Goal: Check status: Check status

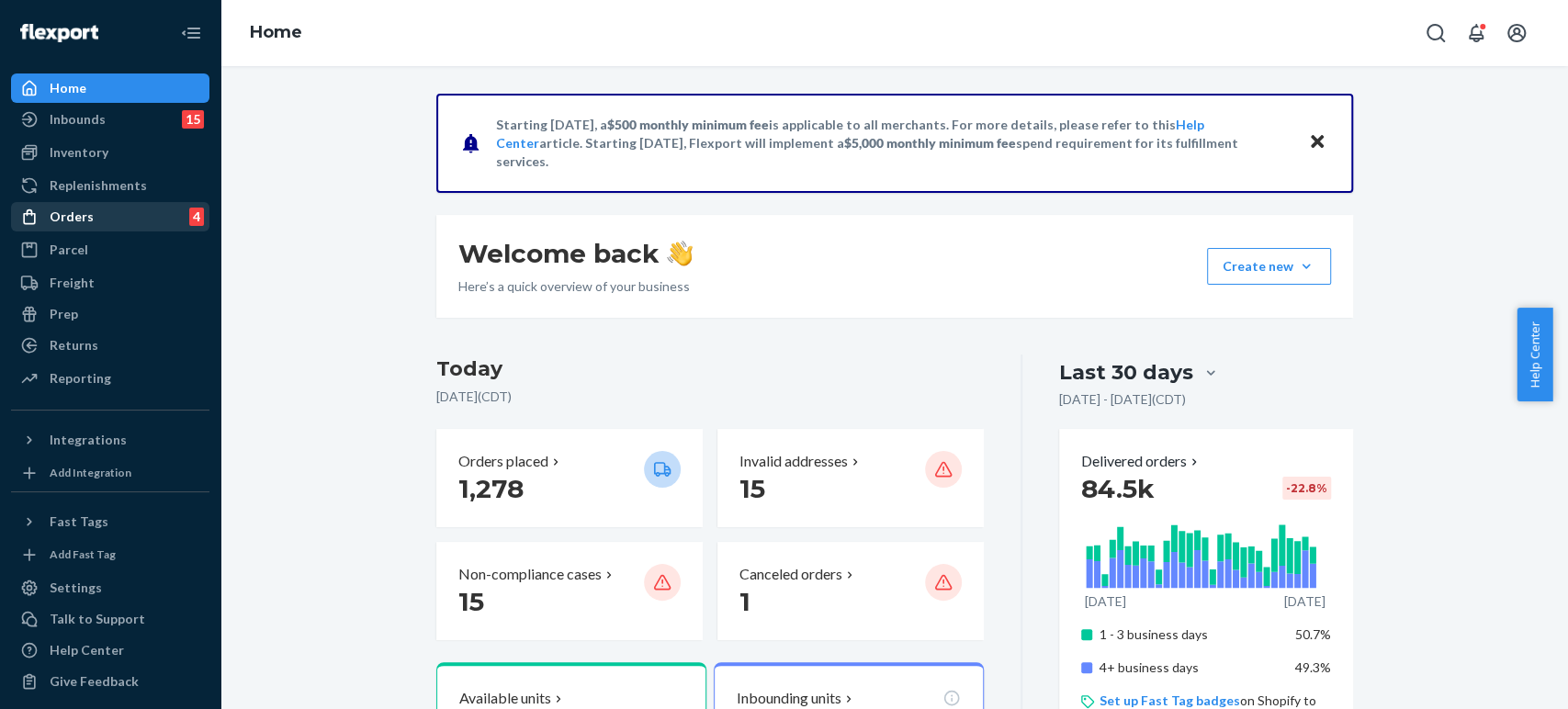
drag, startPoint x: 132, startPoint y: 226, endPoint x: 143, endPoint y: 224, distance: 11.2
click at [132, 226] on div "Orders 4" at bounding box center [110, 216] width 195 height 25
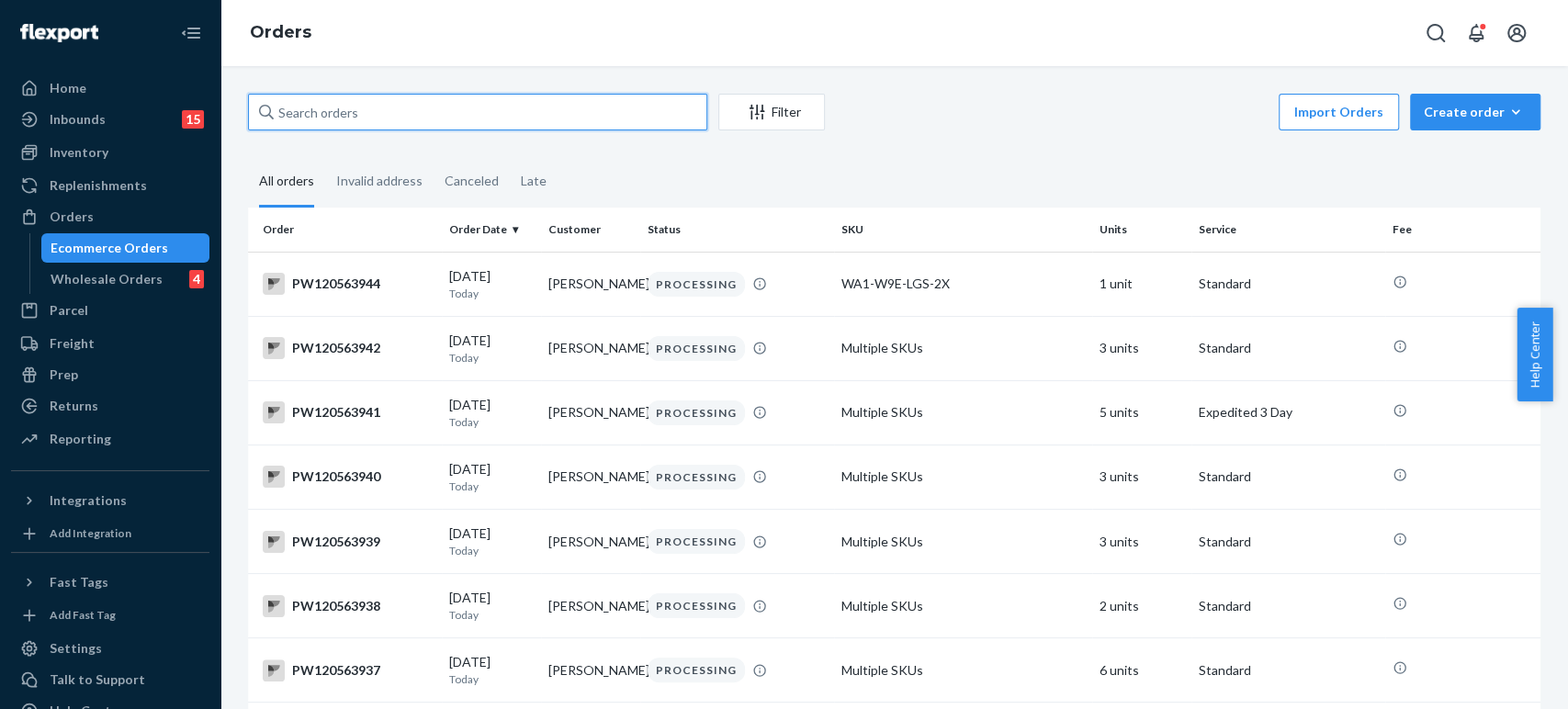
click at [326, 109] on input "text" at bounding box center [478, 112] width 459 height 37
paste input "[STREET_ADDRESS][PERSON_NAME]"
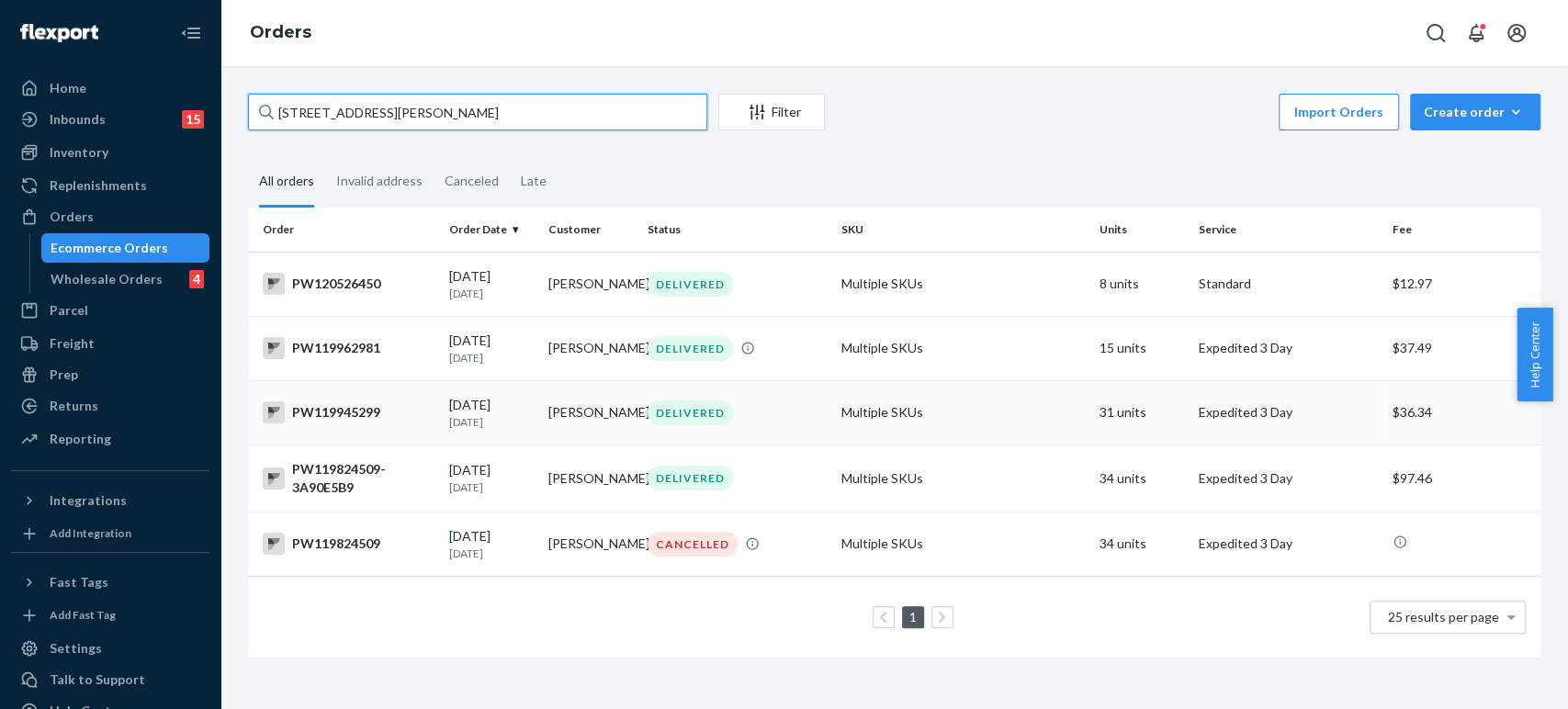
type input "[STREET_ADDRESS][PERSON_NAME]"
click at [592, 429] on td "[PERSON_NAME]" at bounding box center [591, 412] width 99 height 64
click at [548, 419] on td "[PERSON_NAME]" at bounding box center [591, 412] width 99 height 64
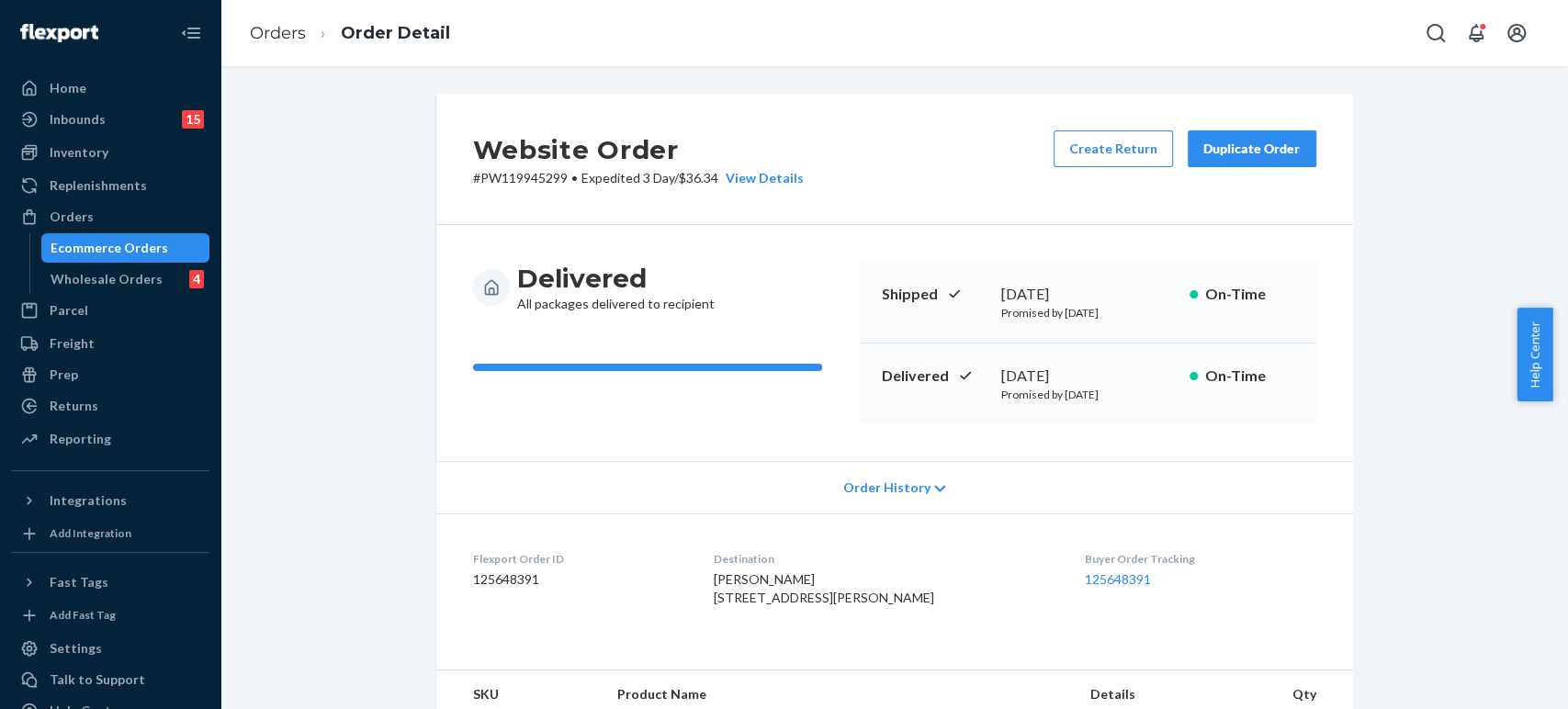
click at [521, 179] on p "# PW119945299 • Expedited 3 Day / $36.34 View Details" at bounding box center [637, 177] width 330 height 19
copy p "PW119945299"
click at [287, 41] on link "Orders" at bounding box center [278, 33] width 57 height 20
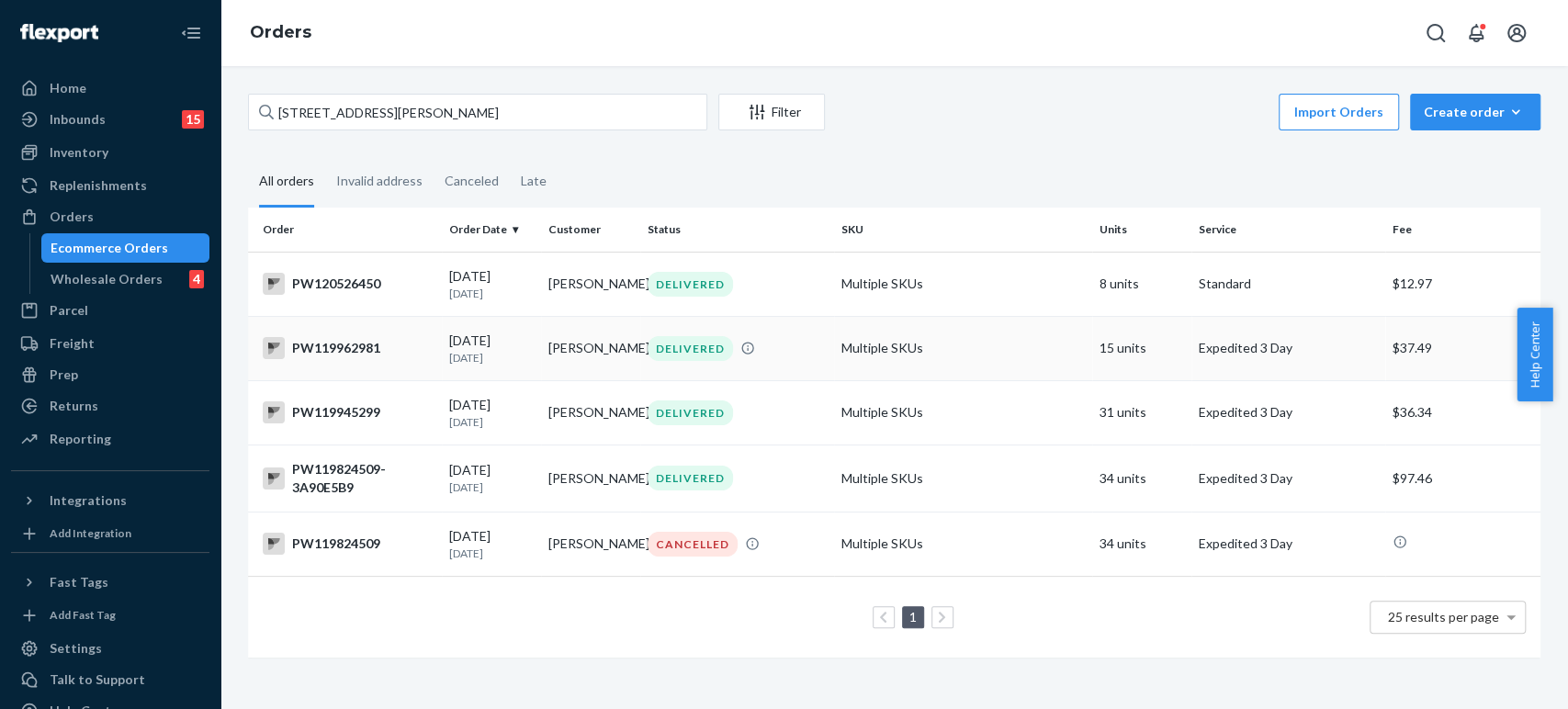
click at [410, 344] on div "PW119962981" at bounding box center [349, 348] width 172 height 22
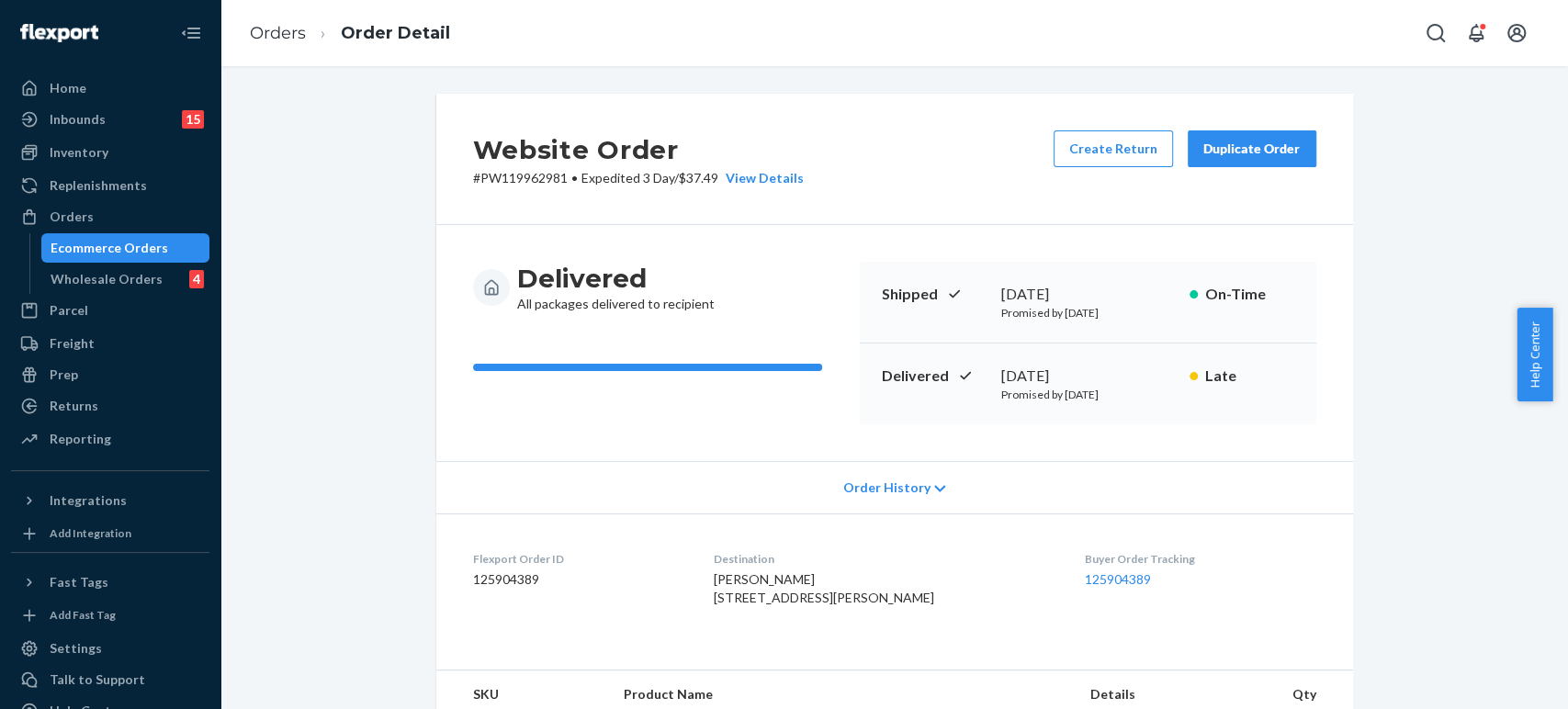
click at [519, 168] on p "# PW119962981 • Expedited 3 Day / $37.49 View Details" at bounding box center [637, 177] width 330 height 19
copy p "PW119962981"
click at [292, 42] on link "Orders" at bounding box center [278, 33] width 57 height 20
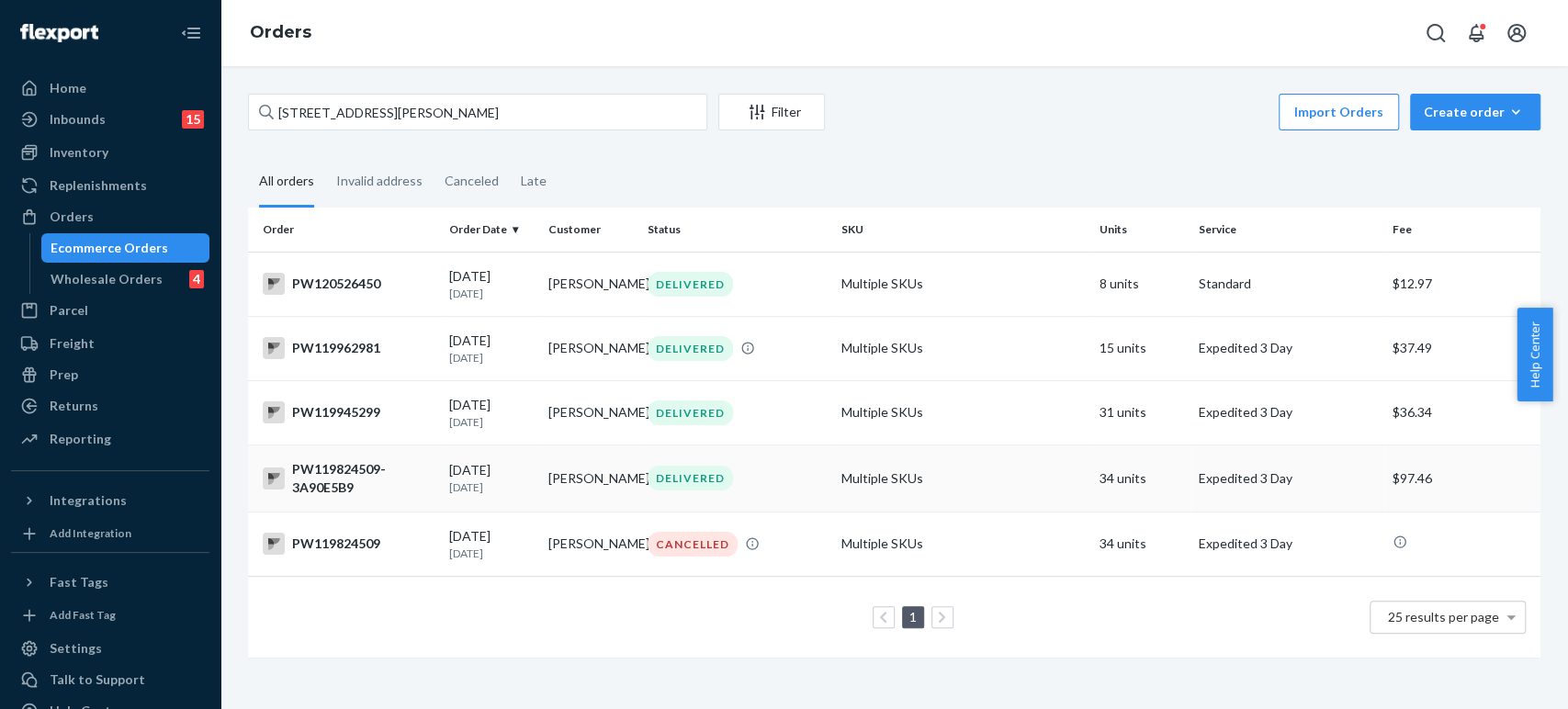
click at [511, 474] on div "[DATE] [DATE]" at bounding box center [491, 477] width 85 height 34
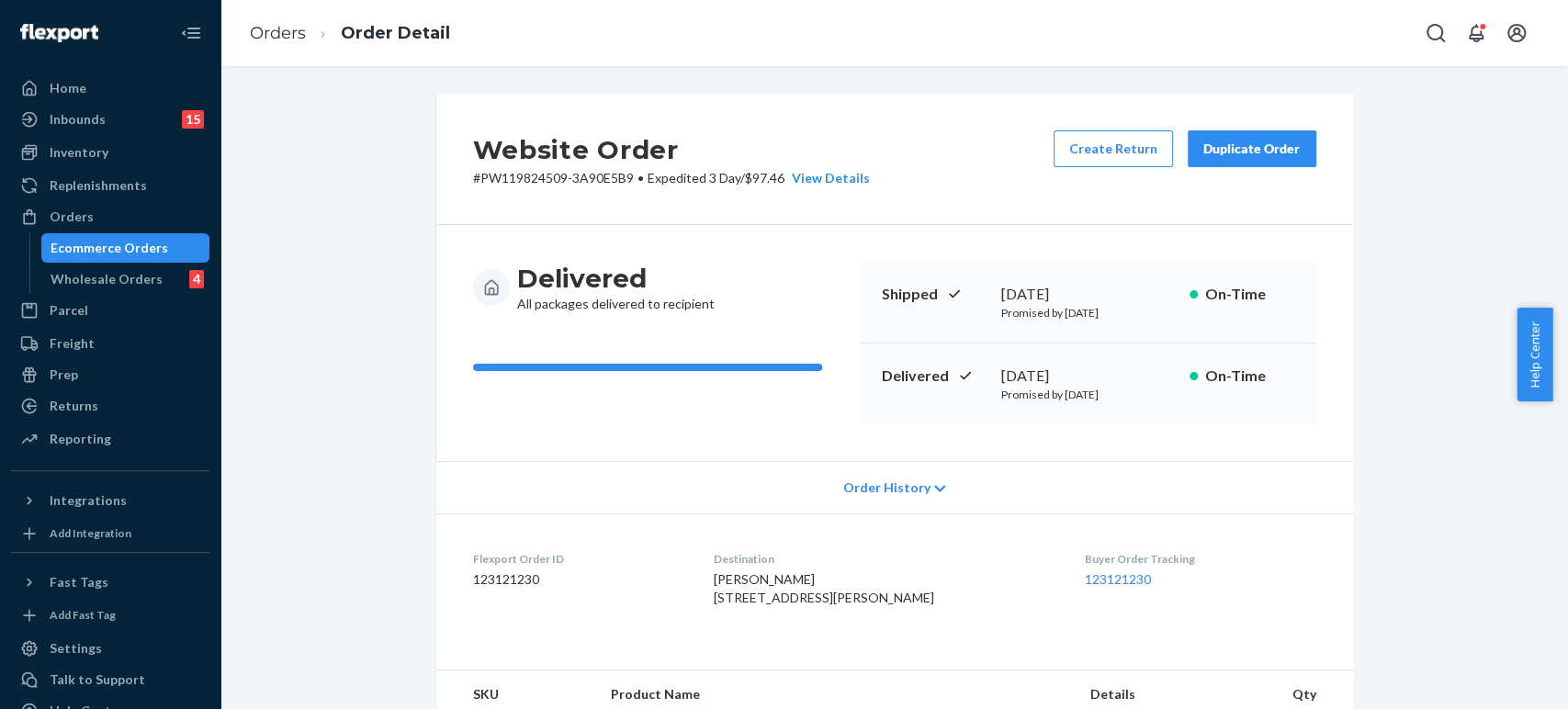
click at [537, 174] on p "# PW119824509-3A90E5B9 • Expedited 3 Day / $97.46 View Details" at bounding box center [670, 177] width 397 height 19
copy p "PW119824509"
click at [294, 29] on link "Orders" at bounding box center [278, 33] width 57 height 20
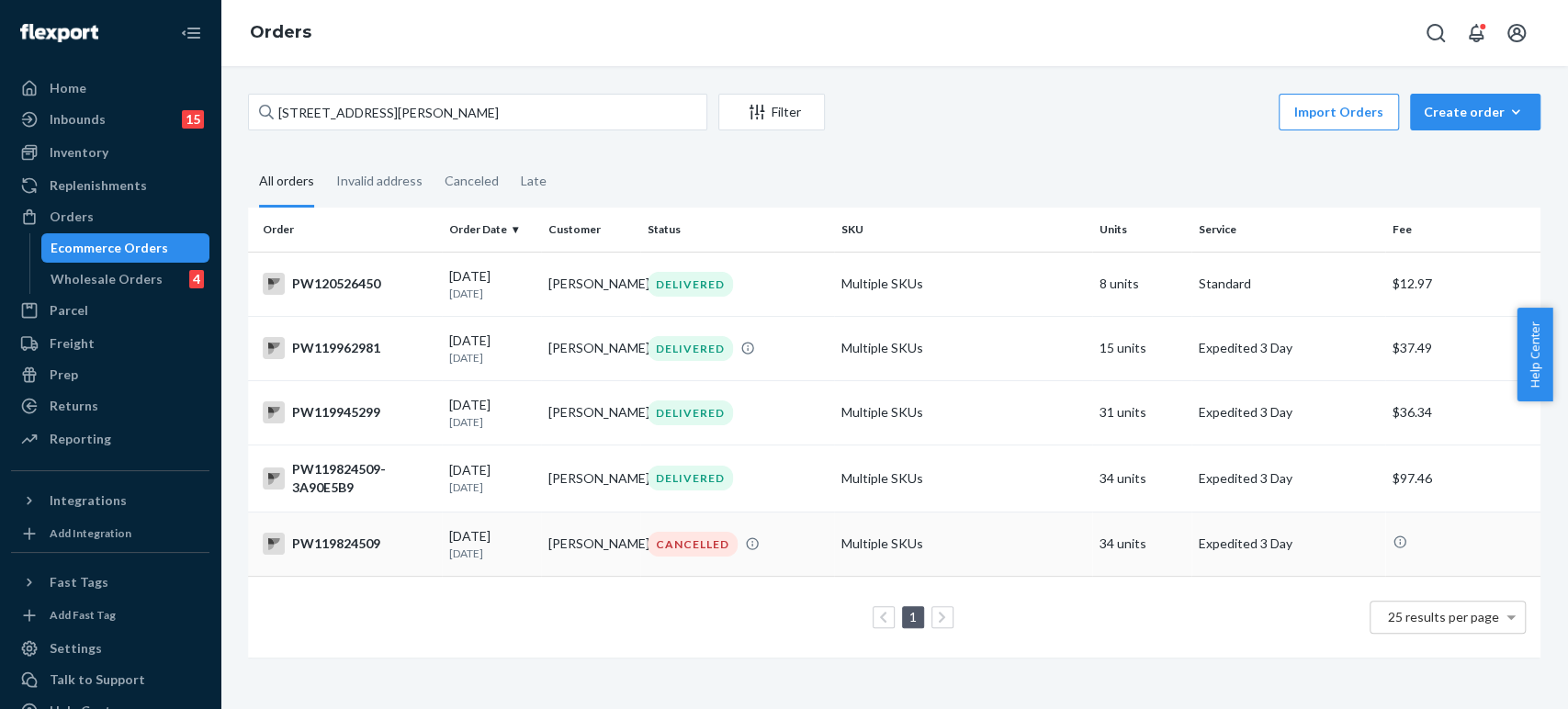
click at [431, 548] on div "PW119824509" at bounding box center [349, 543] width 172 height 22
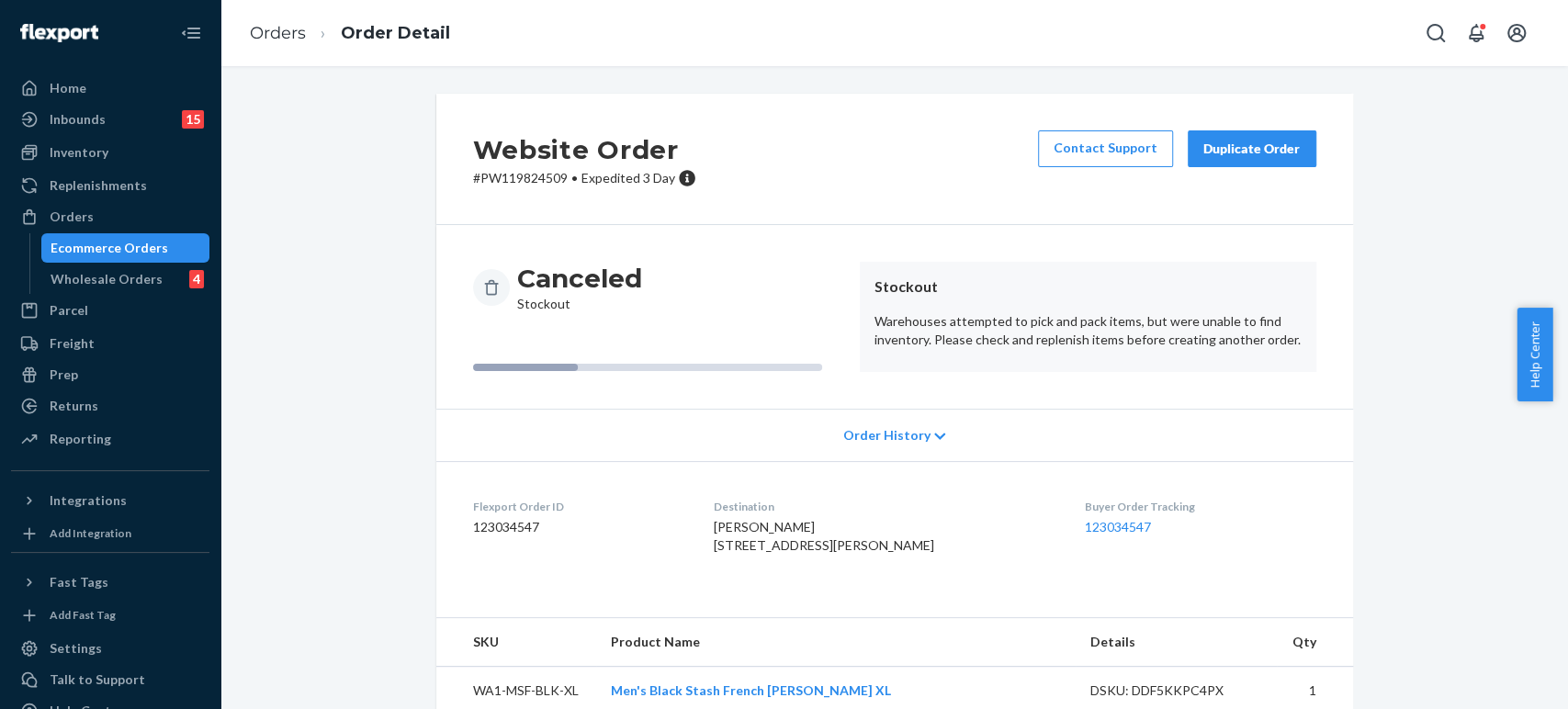
click at [527, 172] on p "# PW119824509 • Expedited 3 Day" at bounding box center [584, 177] width 223 height 19
copy p "PW119824509"
click at [282, 33] on link "Orders" at bounding box center [278, 33] width 57 height 20
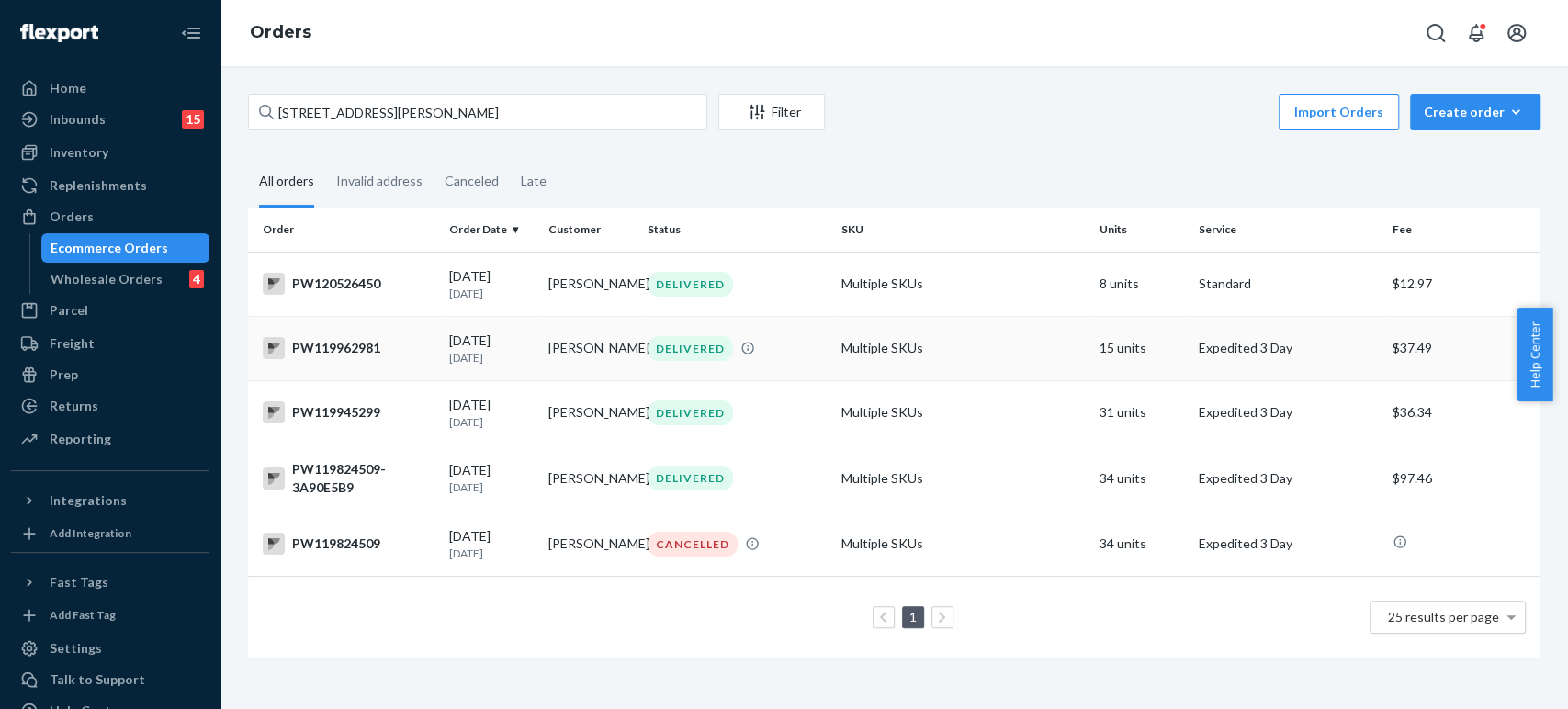
click at [536, 362] on td "[DATE] [DATE]" at bounding box center [491, 348] width 99 height 64
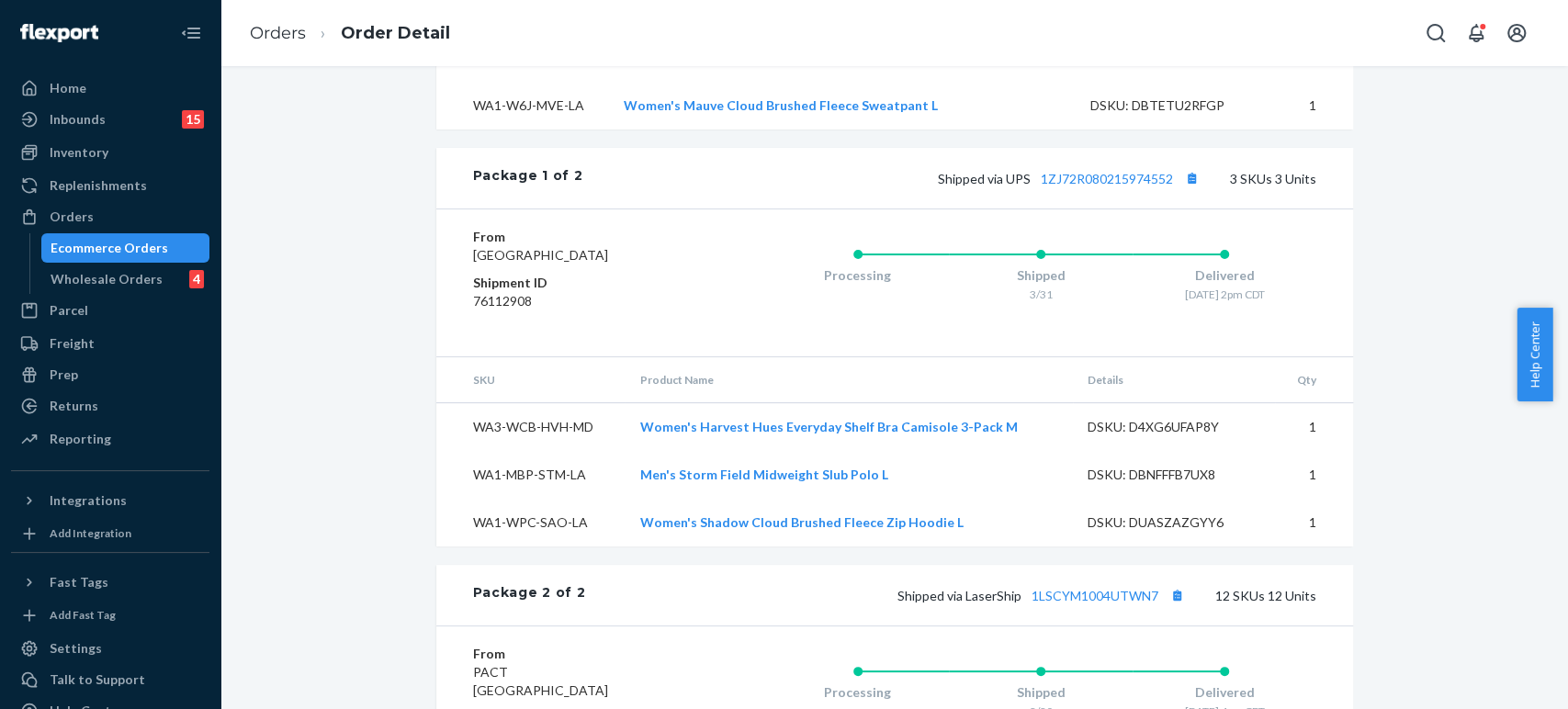
scroll to position [1428, 0]
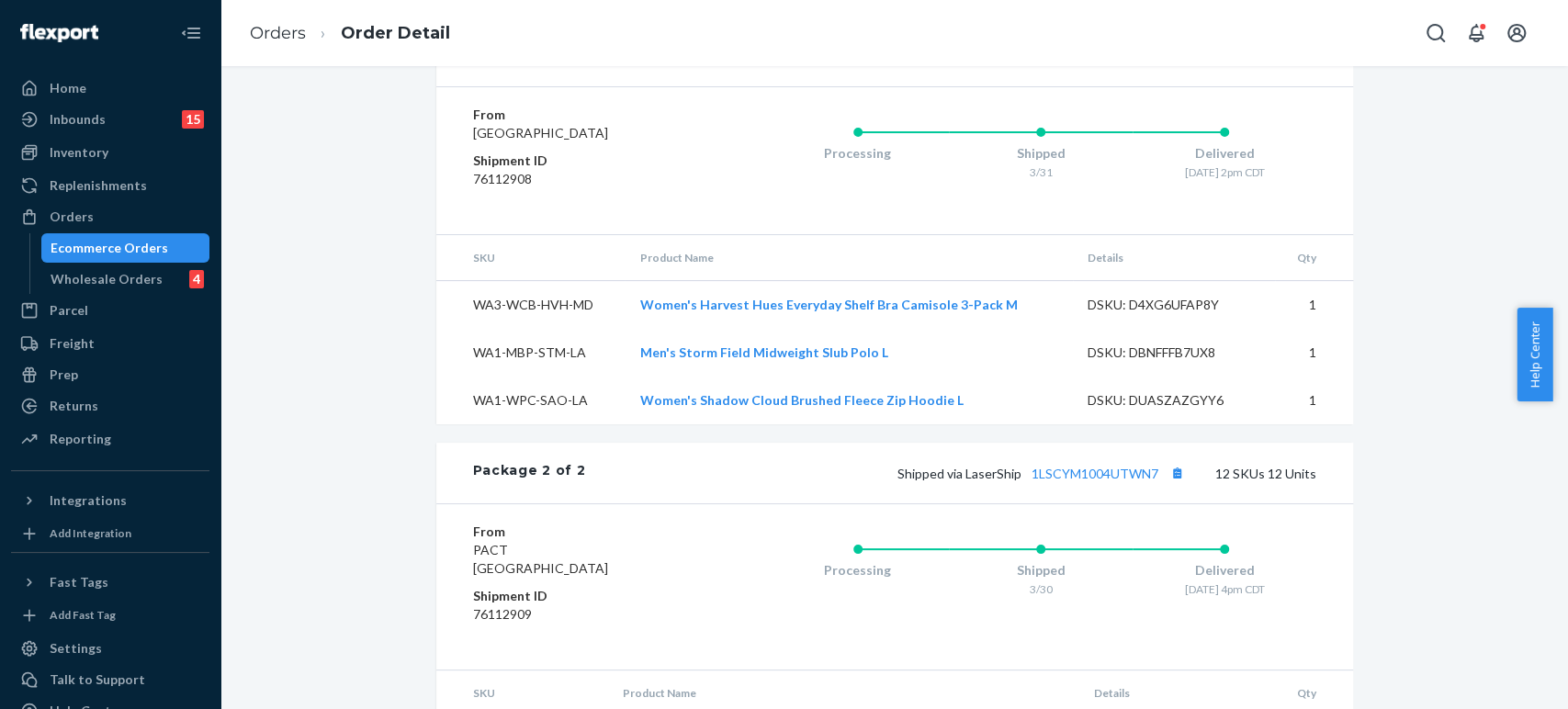
click at [1120, 64] on link "1ZJ72R080215974552" at bounding box center [1107, 56] width 133 height 16
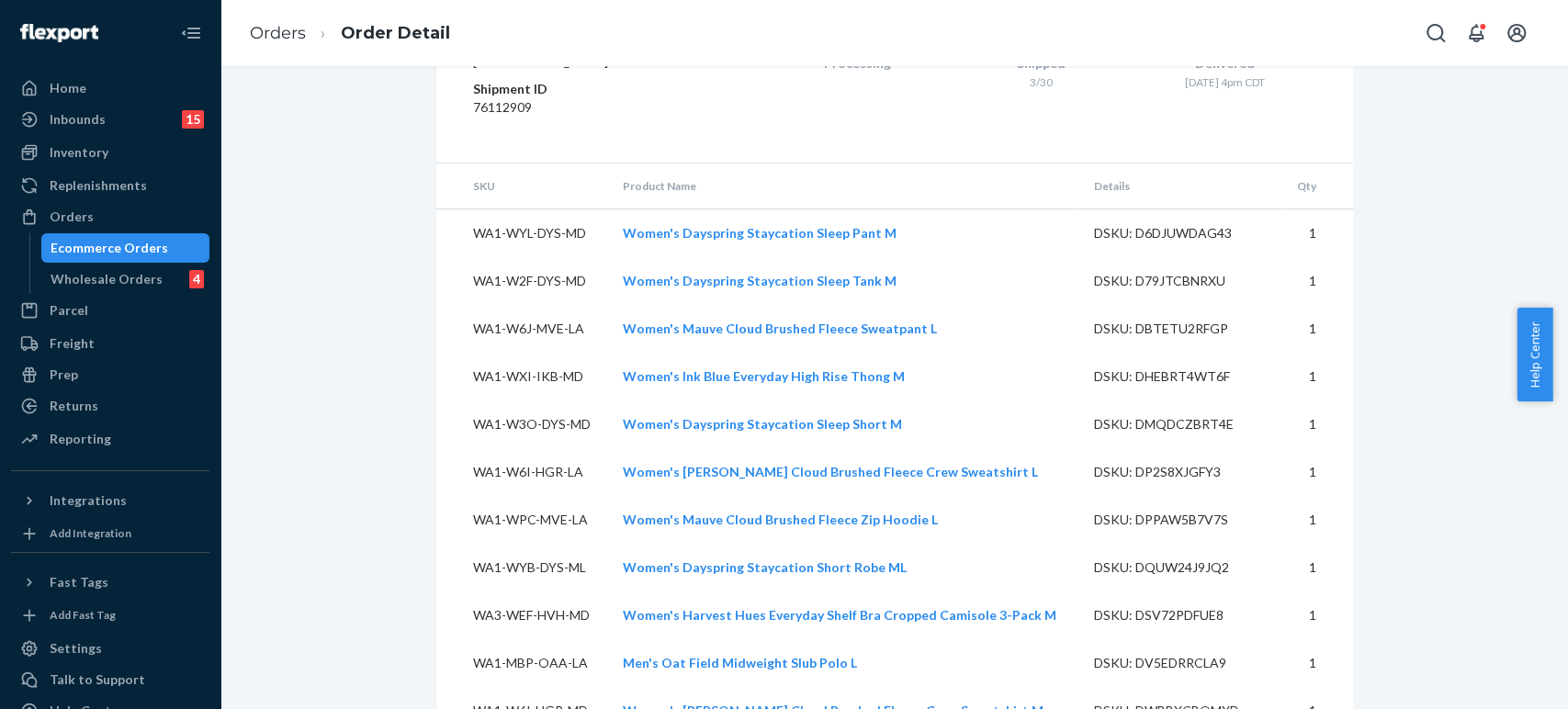
scroll to position [2083, 0]
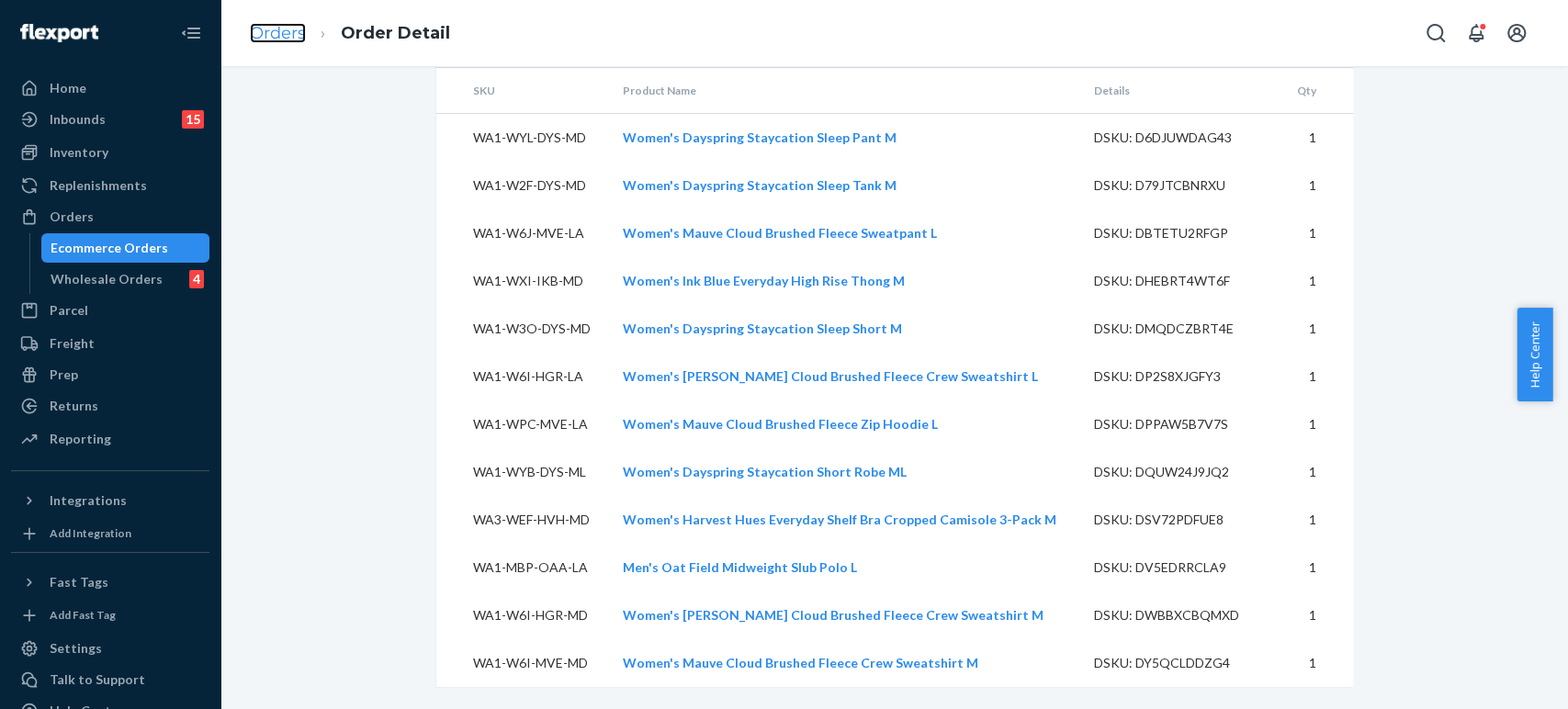
click at [257, 33] on link "Orders" at bounding box center [278, 33] width 57 height 20
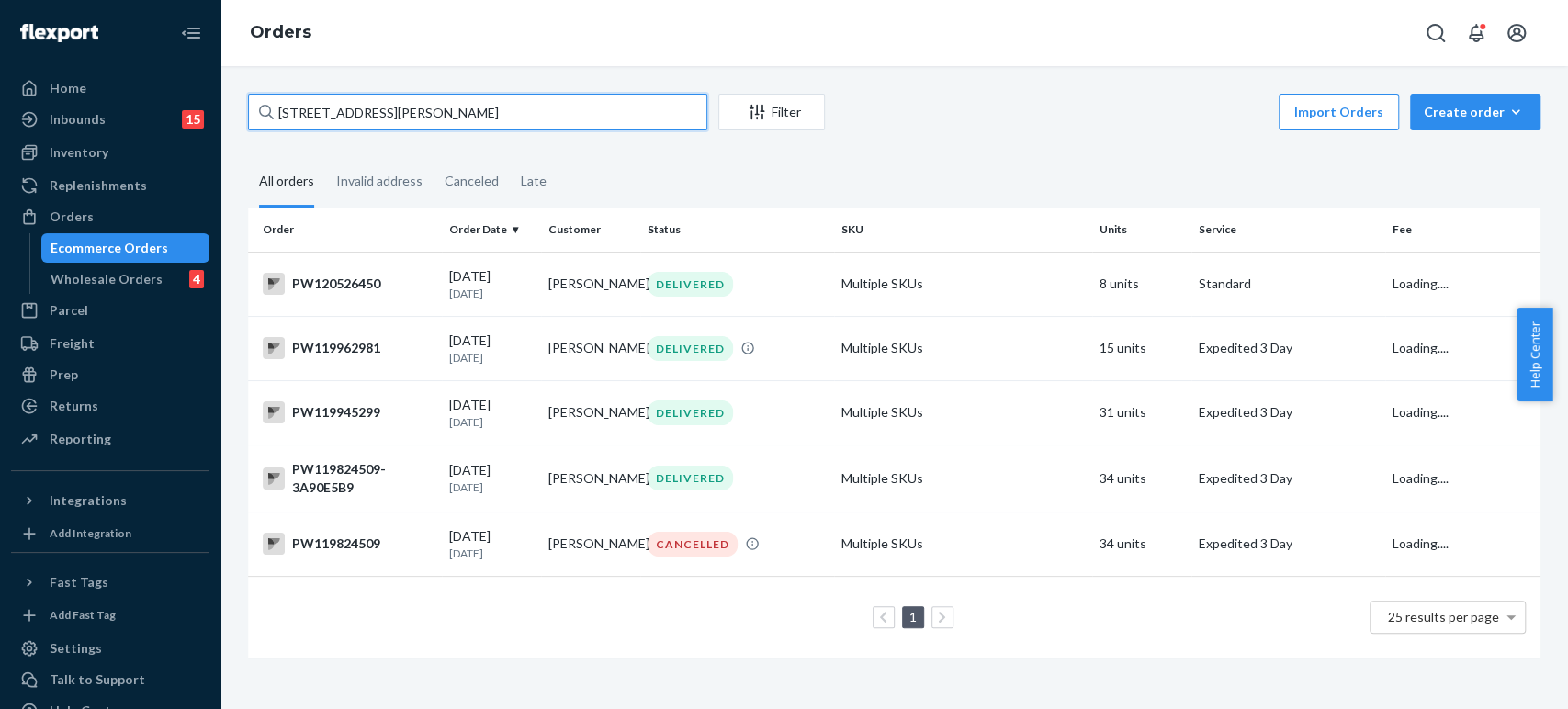
click at [408, 117] on input "[STREET_ADDRESS][PERSON_NAME]" at bounding box center [478, 112] width 459 height 37
paste input "PW120544507"
type input "PW120544507"
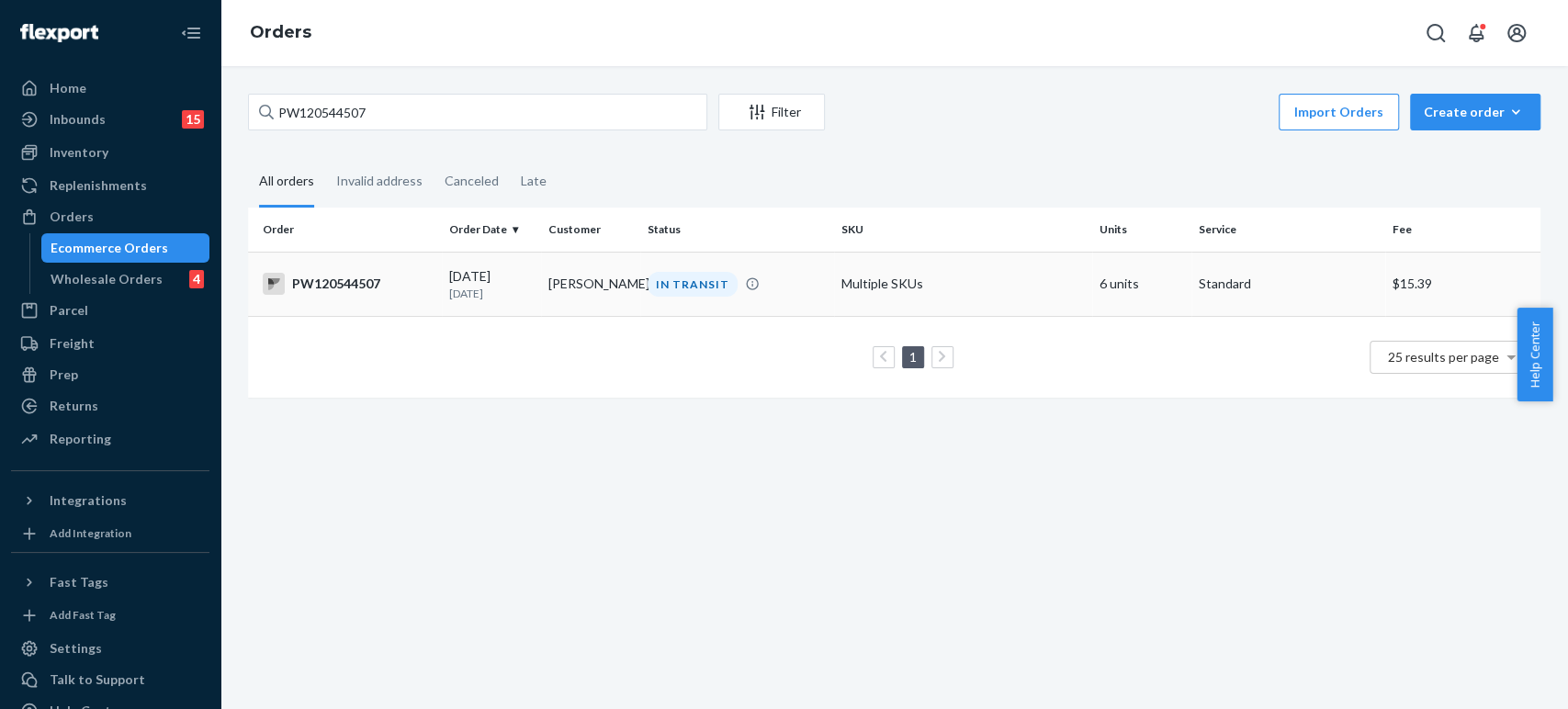
click at [628, 304] on td "[PERSON_NAME]" at bounding box center [591, 283] width 99 height 64
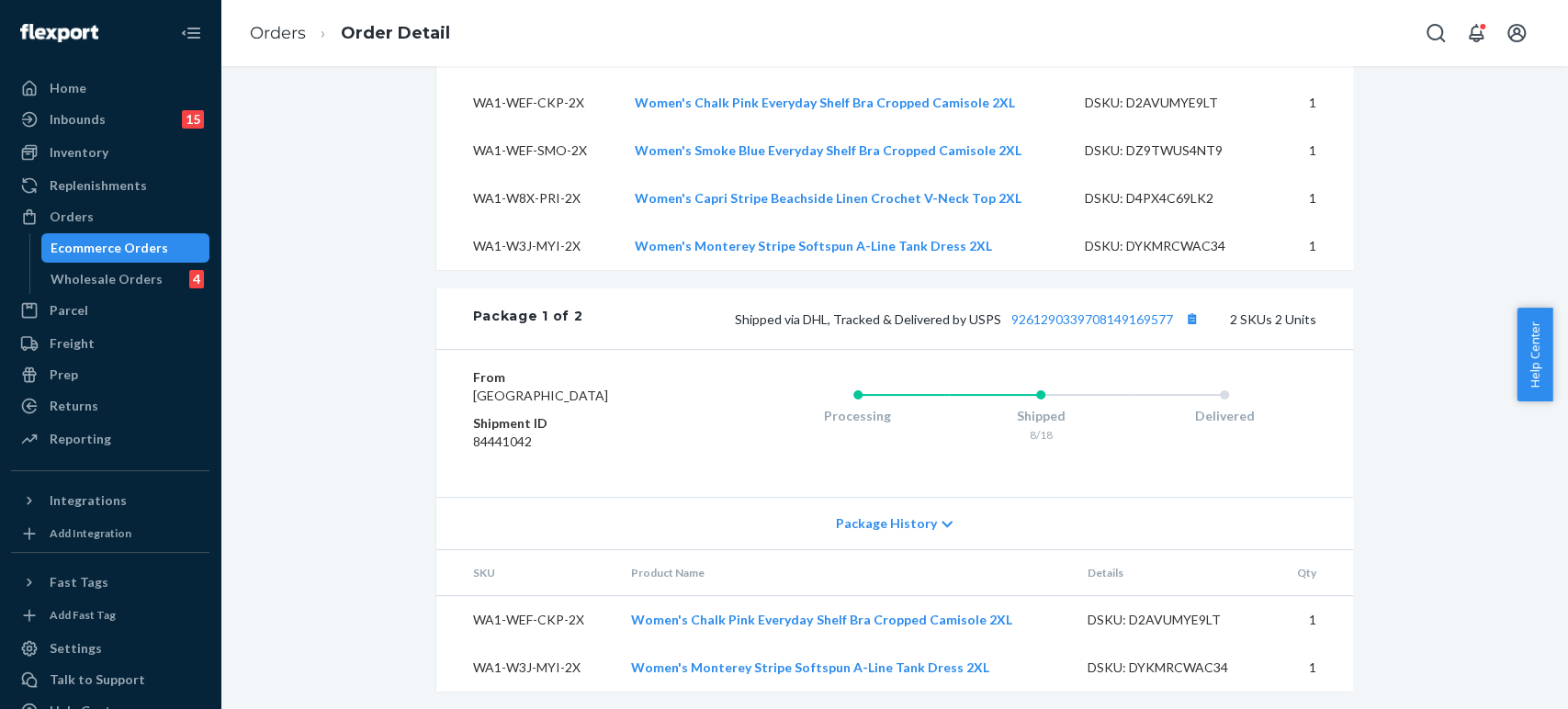
scroll to position [918, 0]
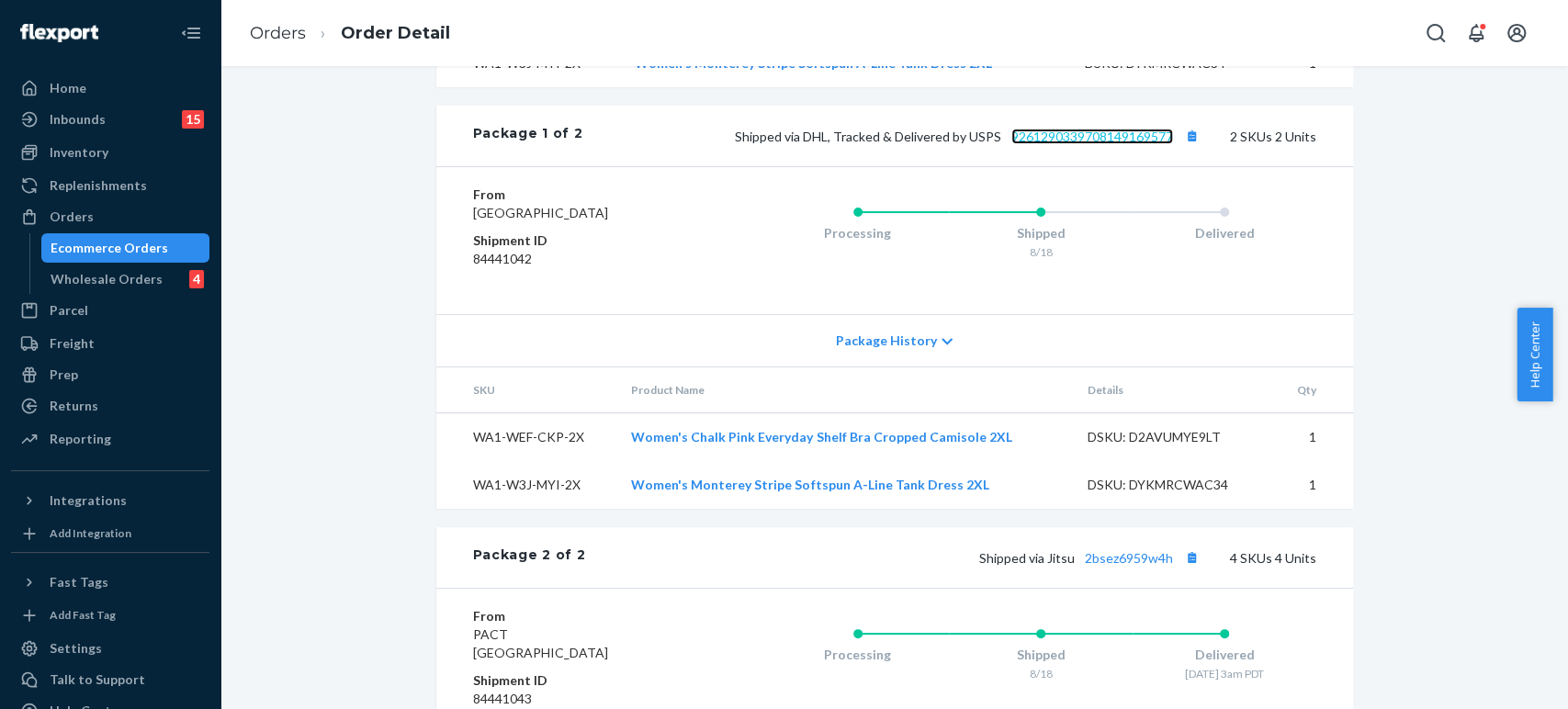
click at [1075, 144] on link "9261290339708149169577" at bounding box center [1092, 136] width 162 height 16
click at [244, 23] on ol "Orders Order Detail" at bounding box center [350, 34] width 230 height 55
click at [264, 33] on link "Orders" at bounding box center [278, 33] width 57 height 20
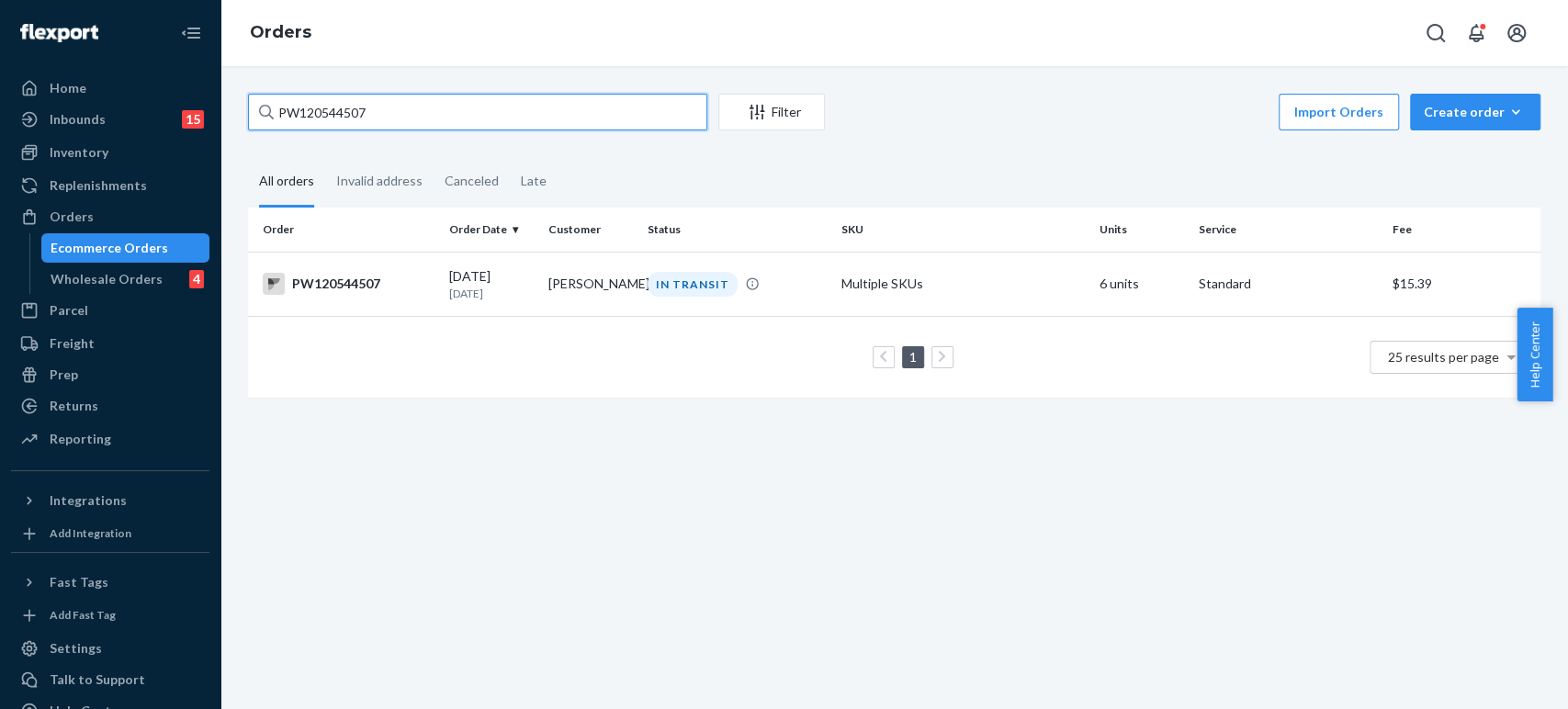
click at [317, 107] on input "PW120544507" at bounding box center [478, 112] width 459 height 37
paste input "53253"
type input "PW120553253"
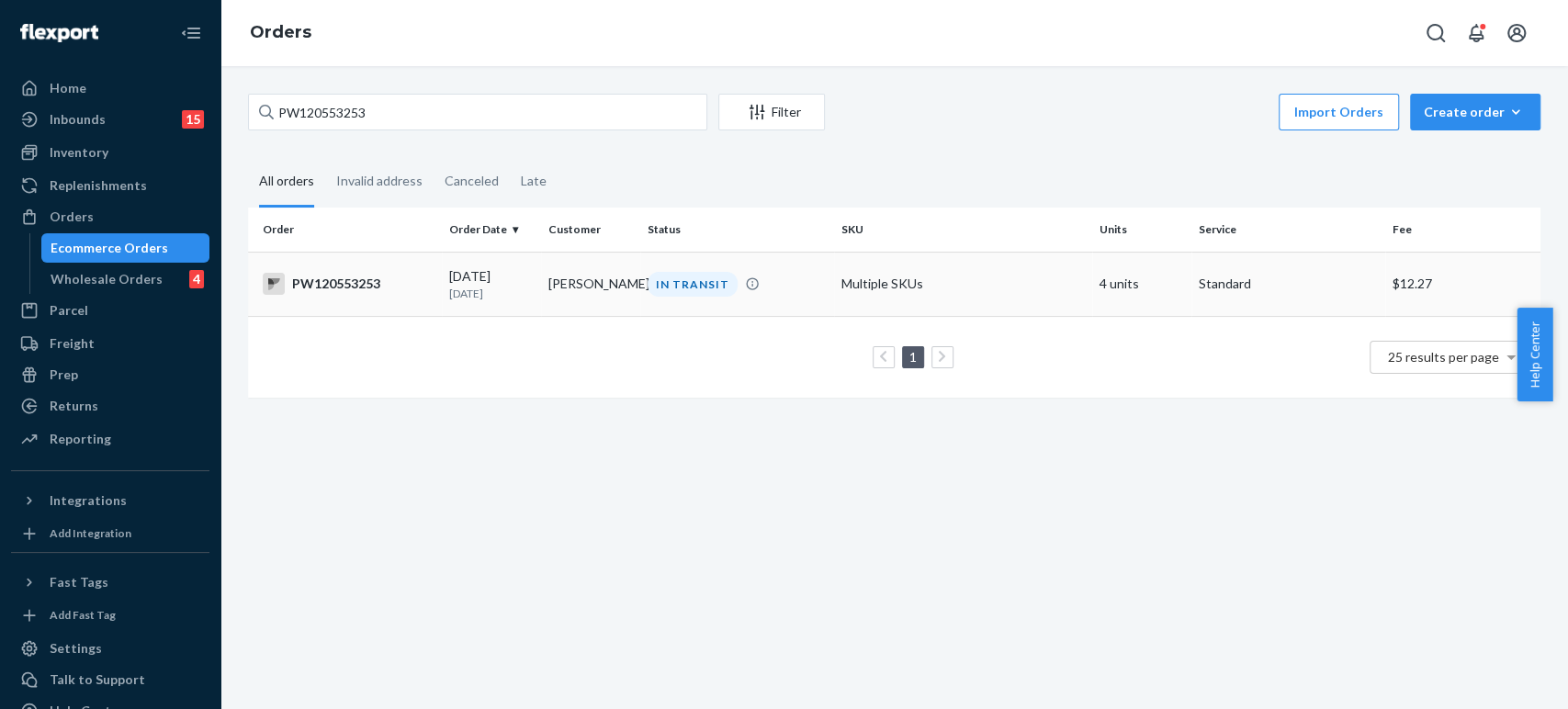
click at [720, 285] on div "IN TRANSIT" at bounding box center [693, 283] width 90 height 24
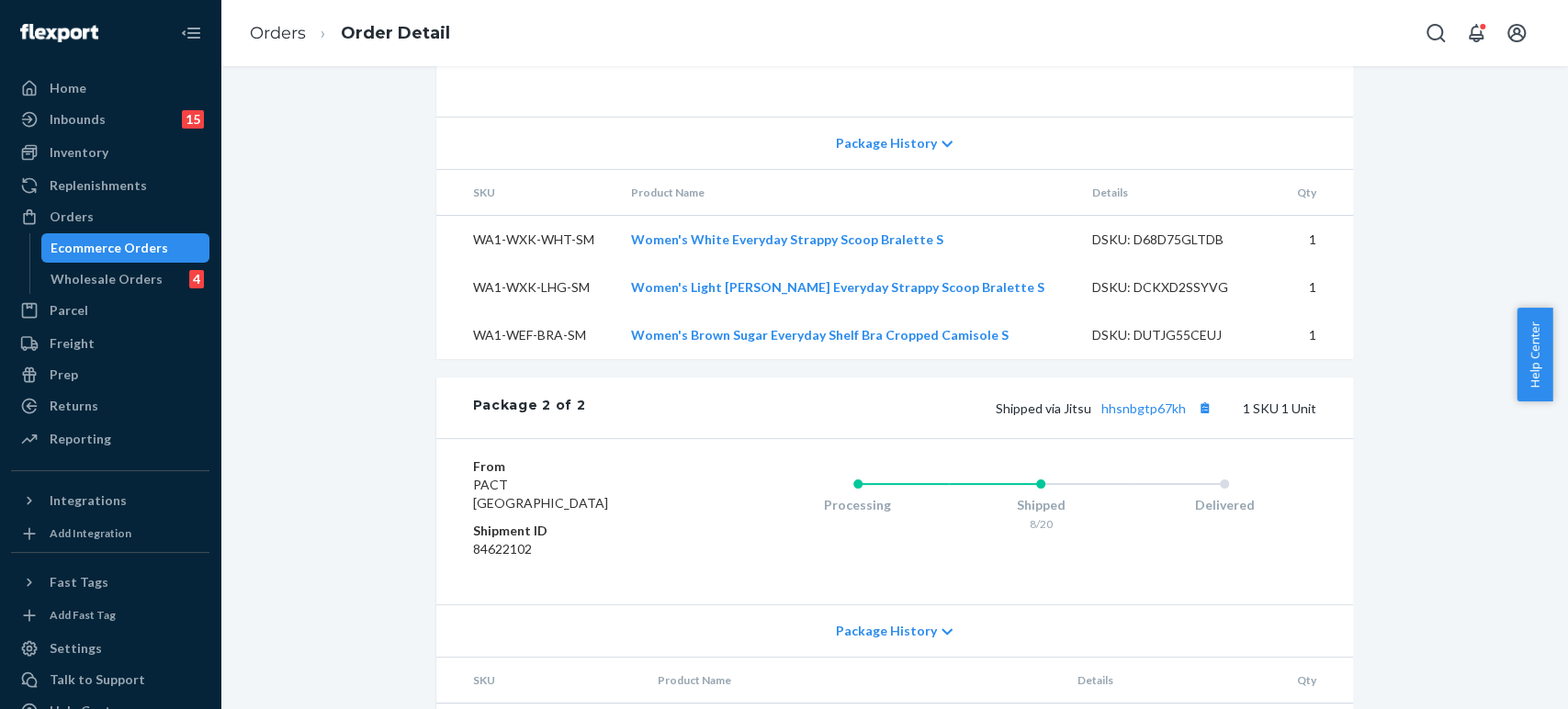
scroll to position [1138, 0]
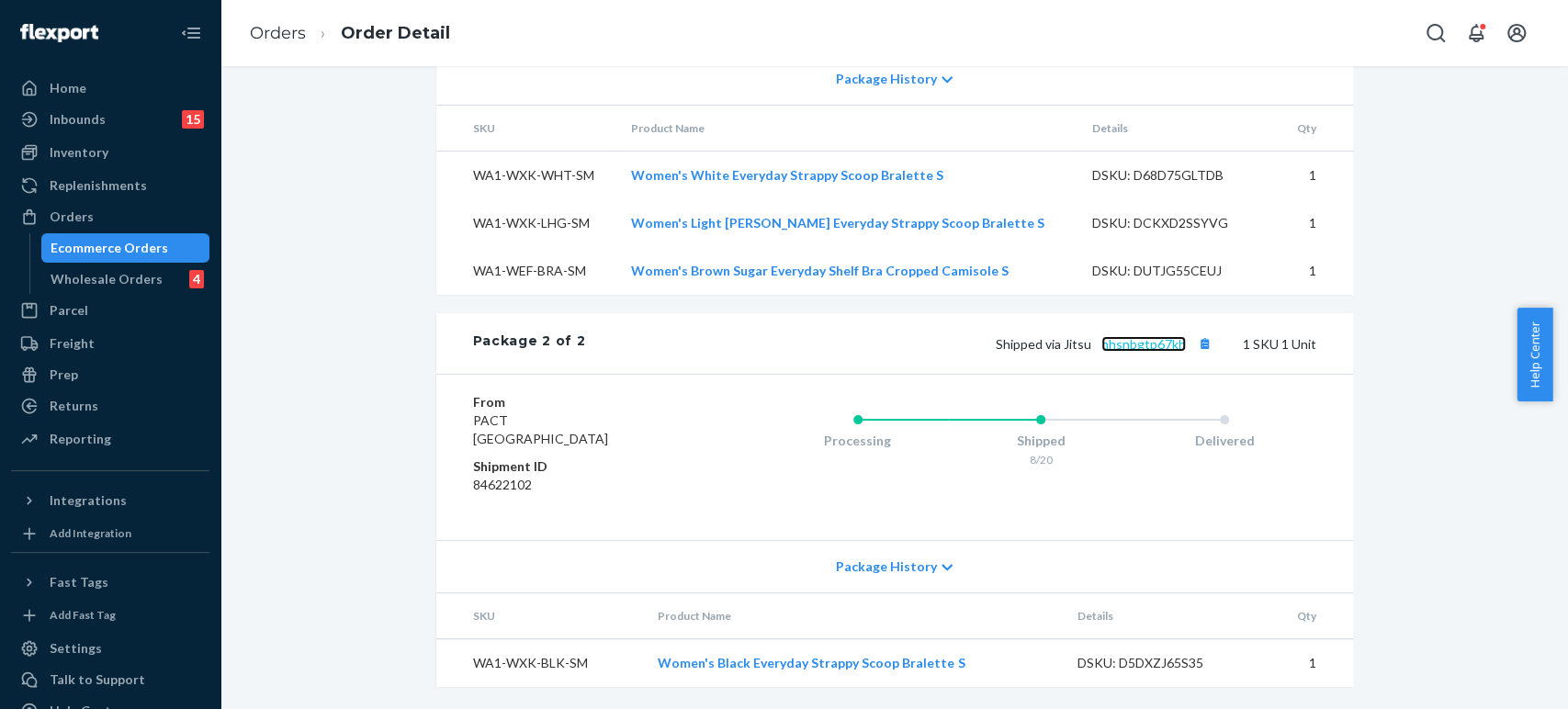
click at [1118, 338] on link "hhsnbgtp67kh" at bounding box center [1143, 344] width 85 height 16
click at [292, 29] on link "Orders" at bounding box center [278, 33] width 57 height 20
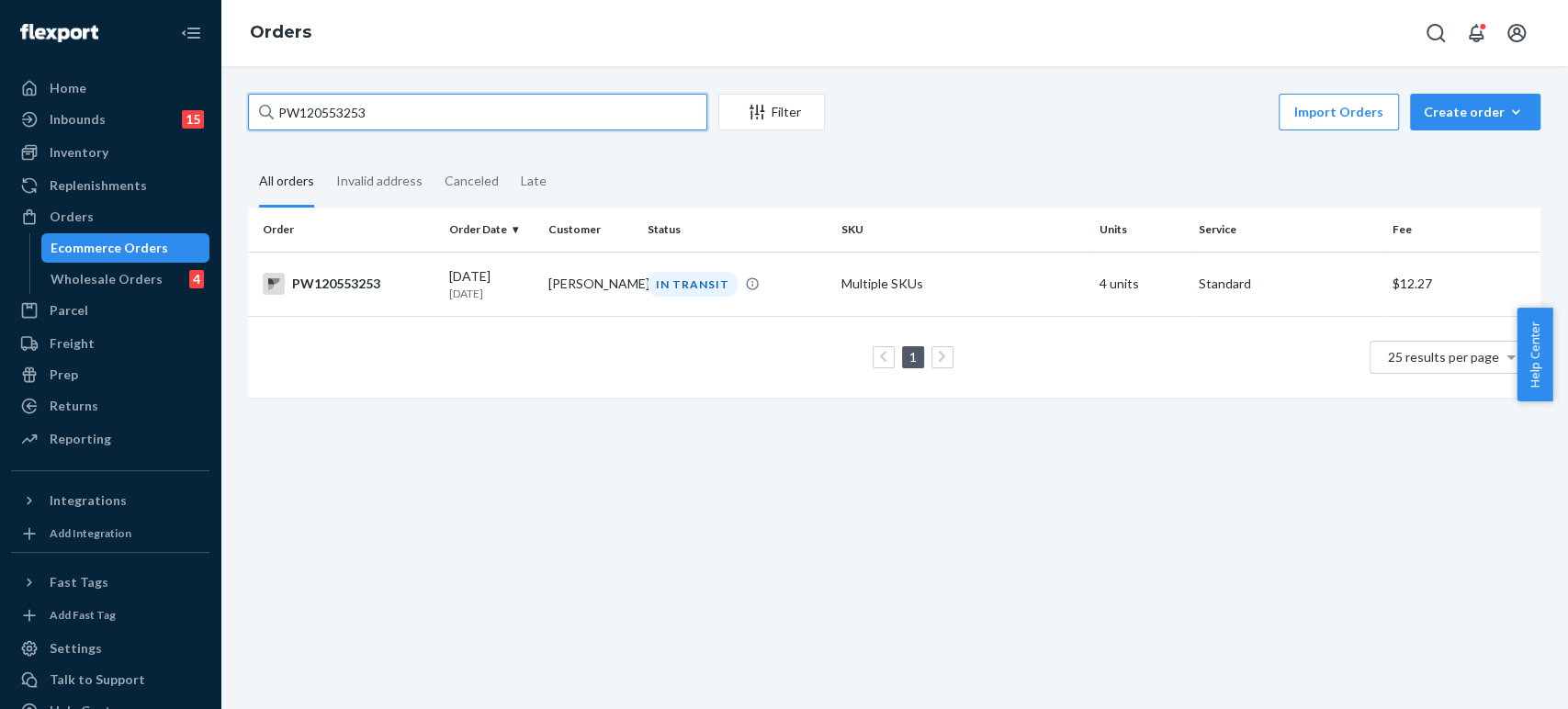
click at [395, 99] on input "PW120553253" at bounding box center [478, 112] width 459 height 37
paste input "[STREET_ADDRESS][PERSON_NAME]"
type input "[STREET_ADDRESS][PERSON_NAME]"
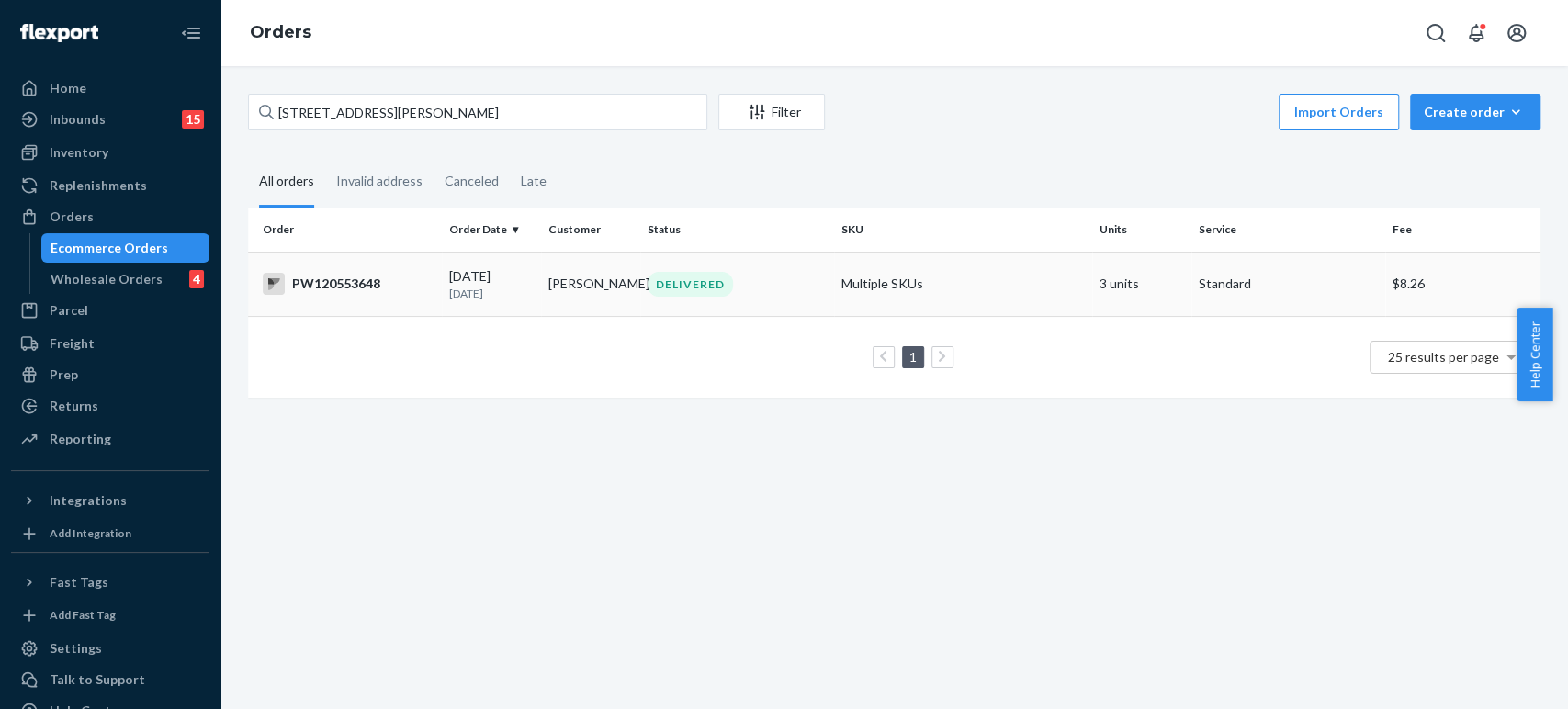
click at [478, 300] on p "[DATE]" at bounding box center [491, 293] width 85 height 16
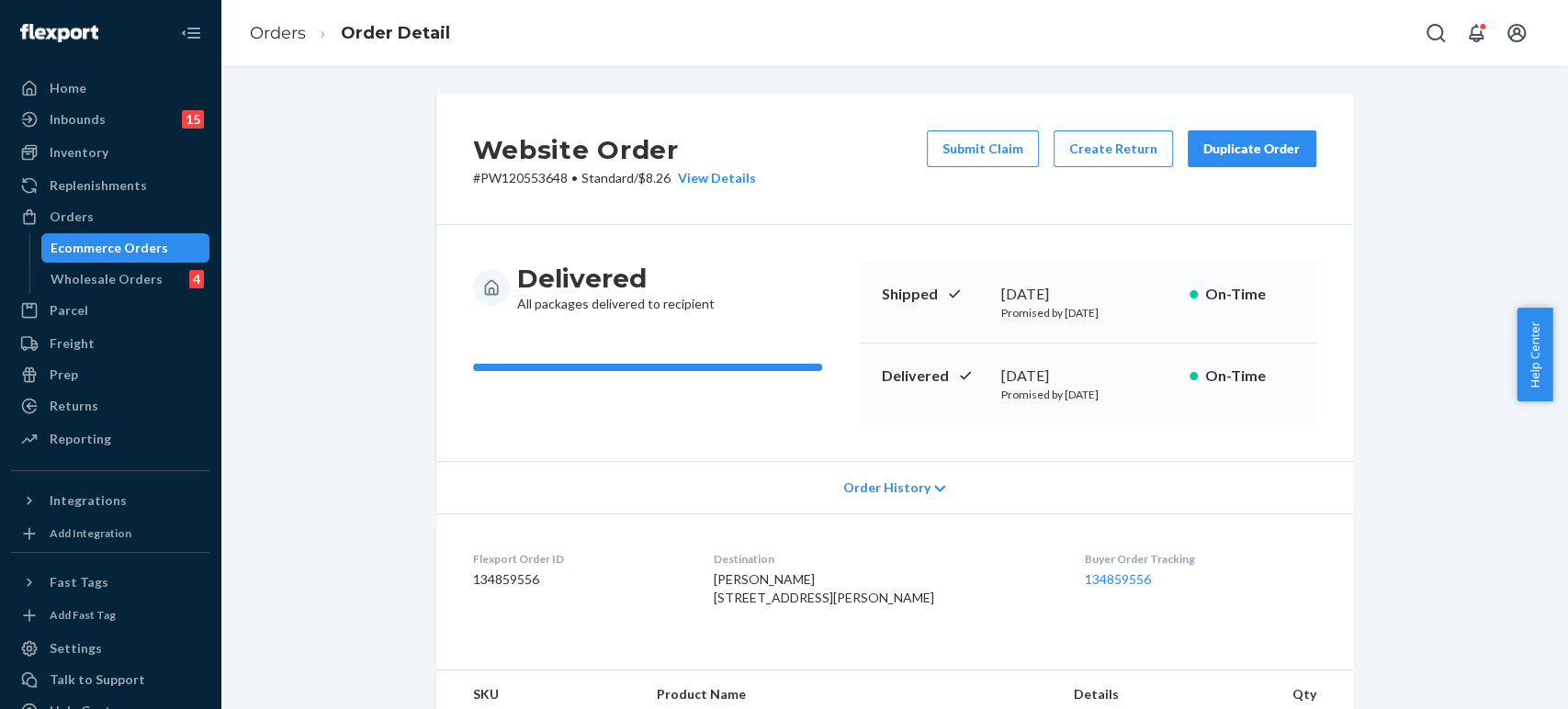
click at [516, 188] on div "Website Order # PW120553648 • Standard / $8.26 View Details Submit Claim Create…" at bounding box center [895, 159] width 917 height 131
click at [515, 177] on p "# PW120553648 • Standard / $8.26 View Details" at bounding box center [614, 177] width 283 height 19
copy p "PW120553648"
click at [273, 33] on link "Orders" at bounding box center [278, 33] width 57 height 20
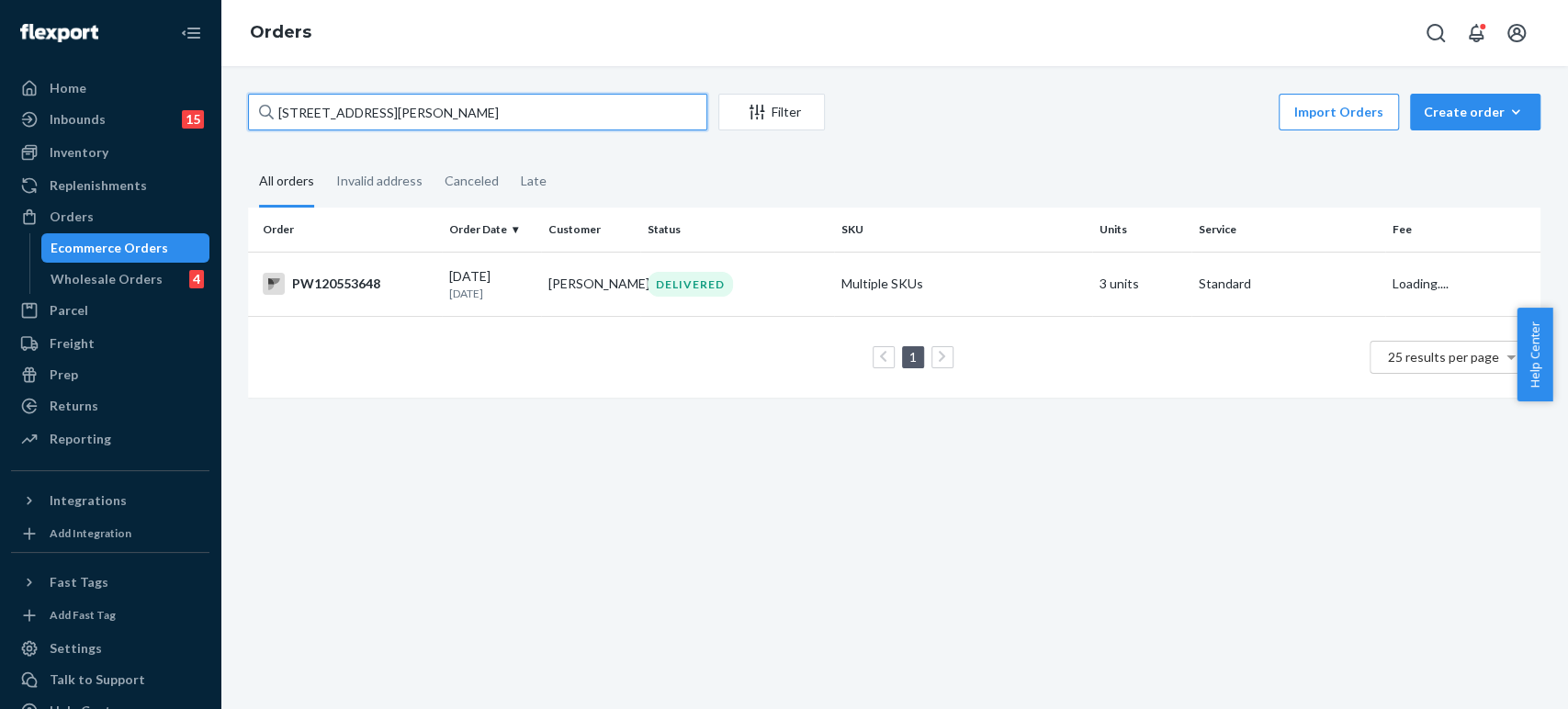
click at [330, 122] on input "[STREET_ADDRESS][PERSON_NAME]" at bounding box center [478, 112] width 459 height 37
paste input "PW120550003"
type input "PW120550003"
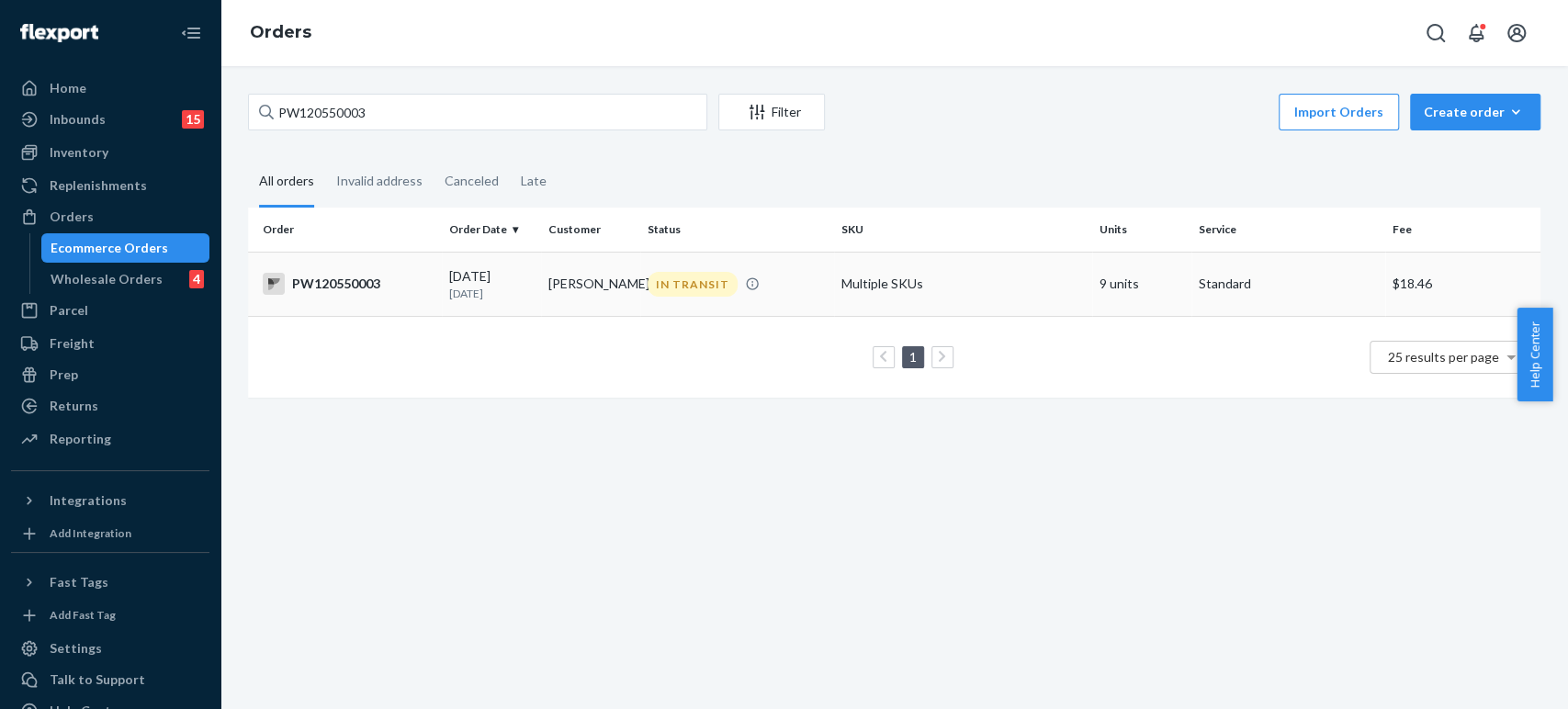
click at [522, 307] on td "[DATE] [DATE]" at bounding box center [491, 283] width 99 height 64
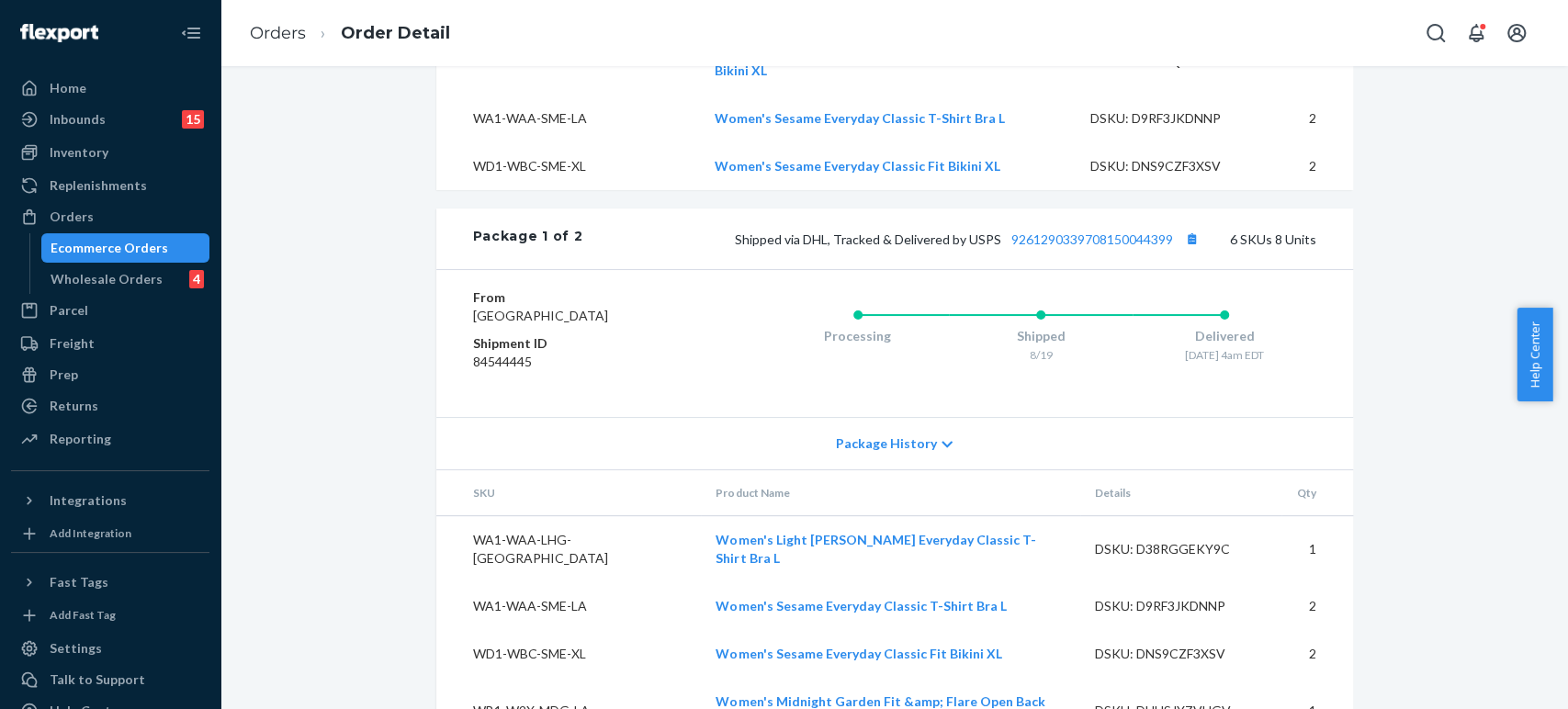
scroll to position [1424, 0]
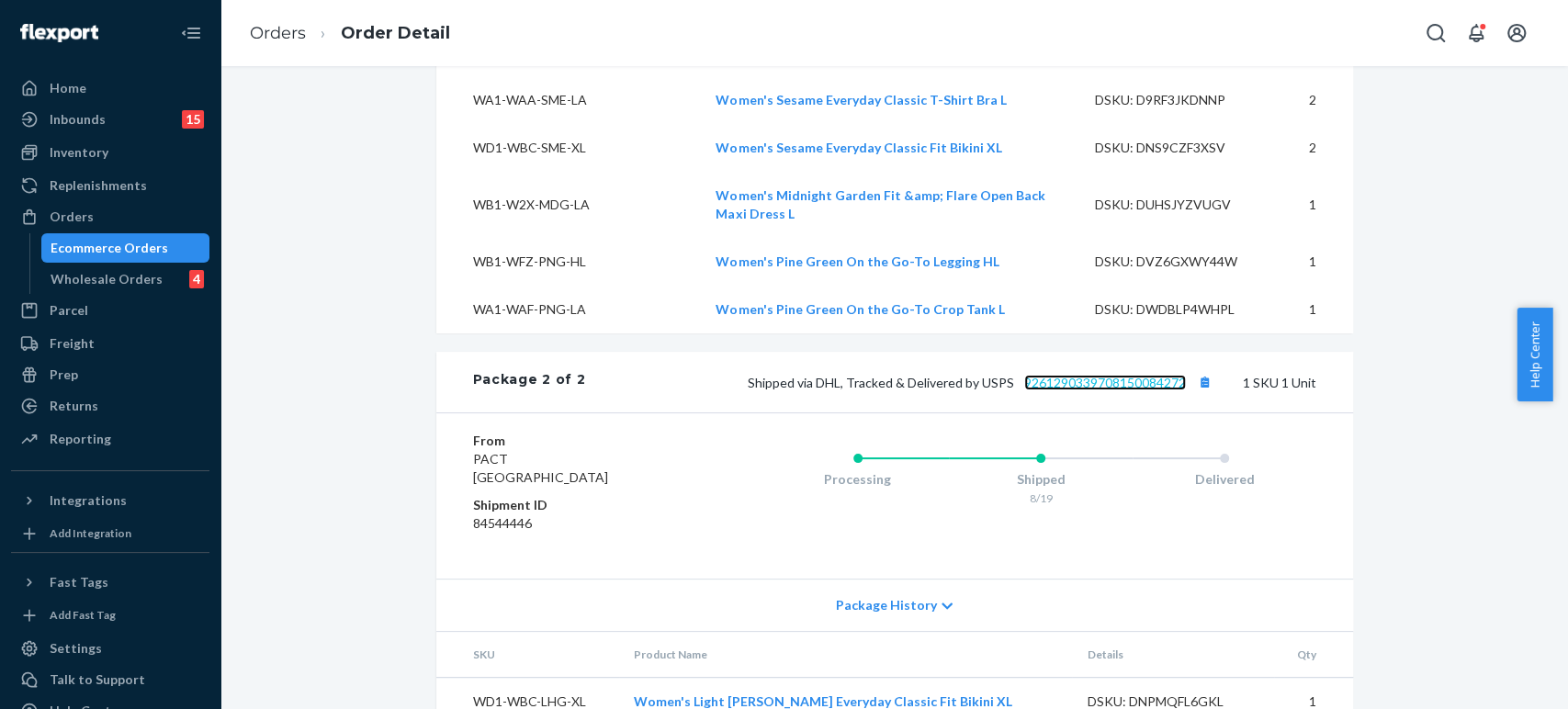
click at [1065, 375] on link "9261290339708150084272" at bounding box center [1105, 383] width 162 height 16
click at [277, 43] on li "Orders" at bounding box center [278, 34] width 57 height 24
click at [275, 40] on link "Orders" at bounding box center [278, 33] width 57 height 20
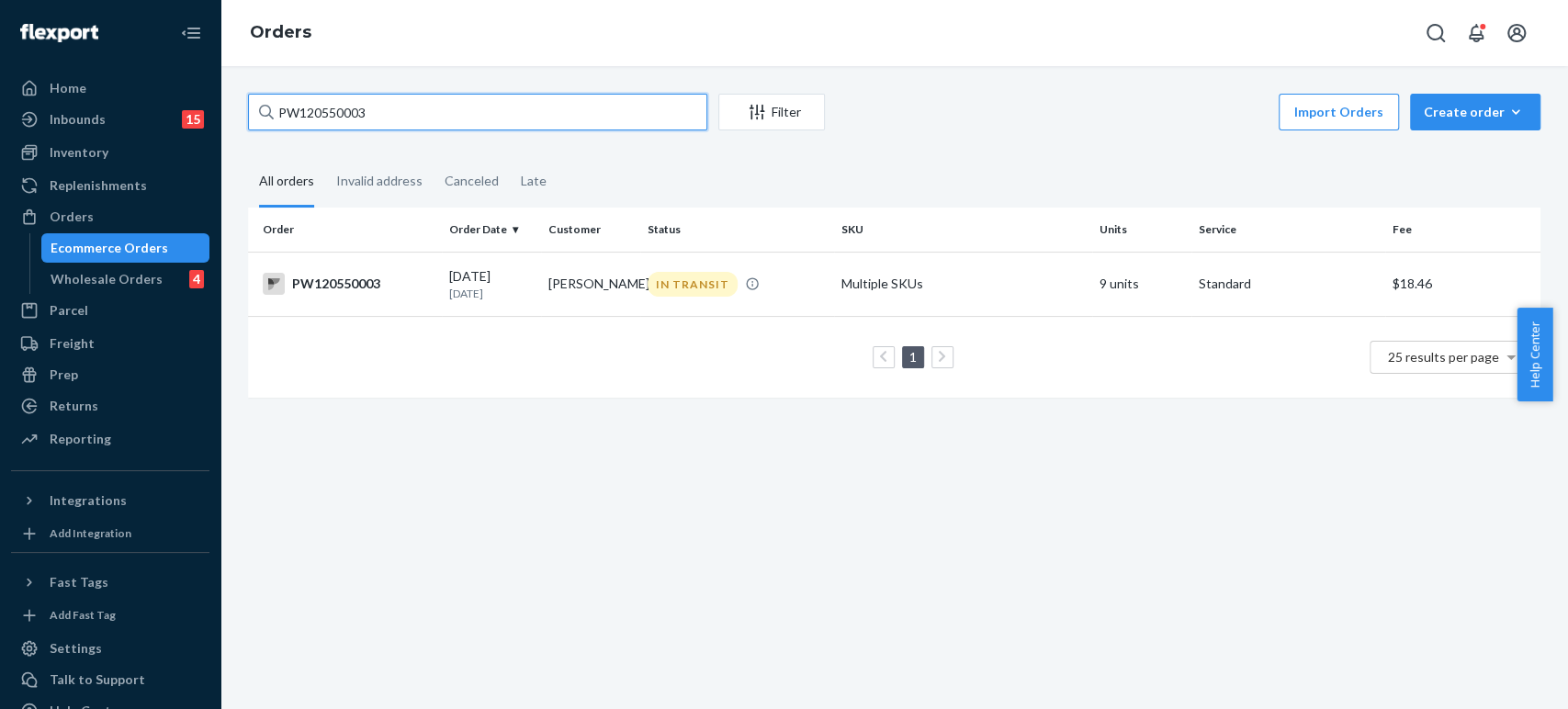
click at [316, 116] on input "PW120550003" at bounding box center [478, 112] width 459 height 37
paste input "38682"
type input "PW120538682"
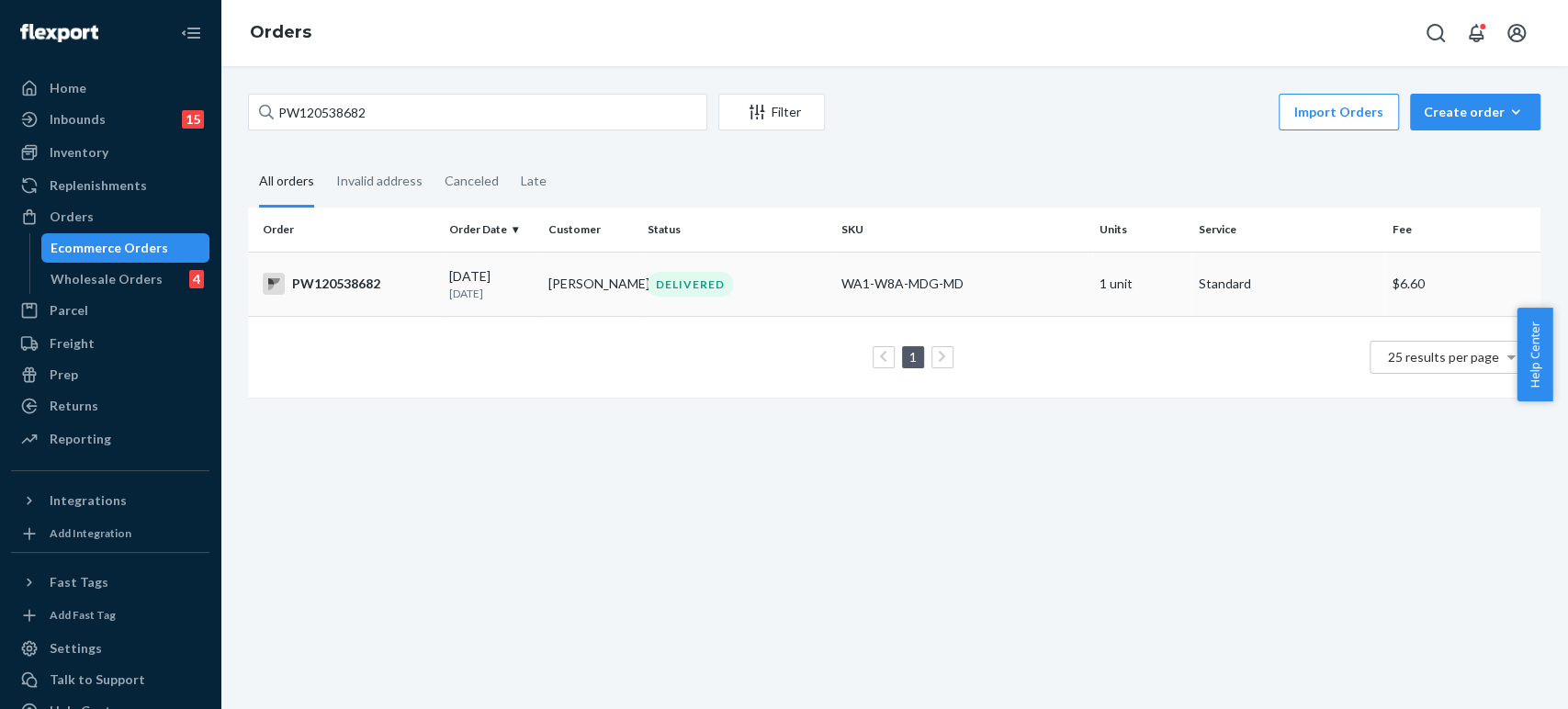
click at [509, 305] on td "[DATE] [DATE]" at bounding box center [491, 283] width 99 height 64
